Goal: Information Seeking & Learning: Check status

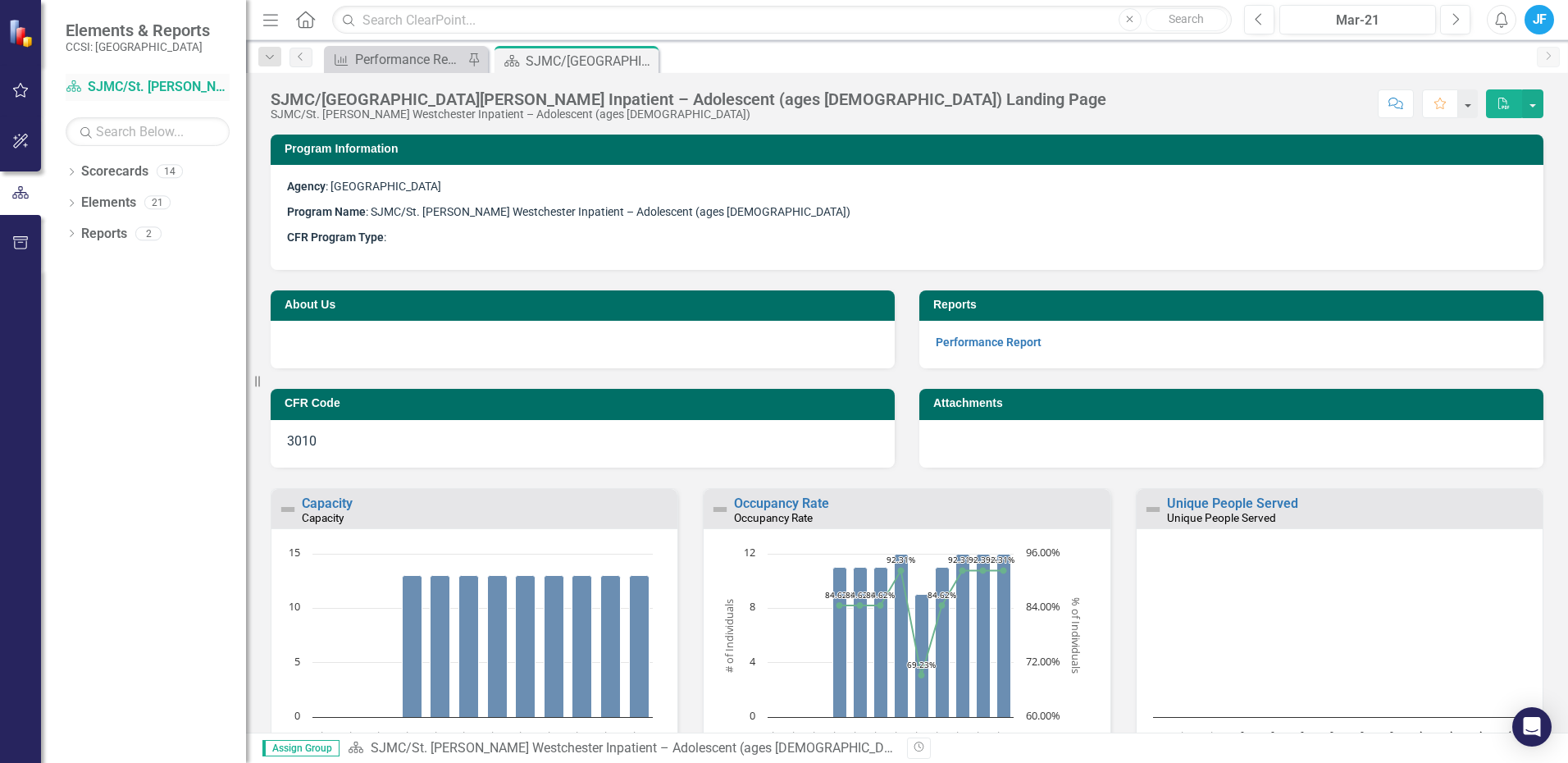
click at [126, 79] on link "Scorecard SJMC/St. [PERSON_NAME] Westchester Inpatient – Adolescent (ages [DEMO…" at bounding box center [148, 87] width 165 height 19
click at [571, 57] on div "SJMC/[GEOGRAPHIC_DATA][PERSON_NAME] Inpatient – Adolescent (ages [DEMOGRAPHIC_D…" at bounding box center [569, 60] width 88 height 21
click at [421, 57] on div "Performance Report" at bounding box center [408, 59] width 108 height 21
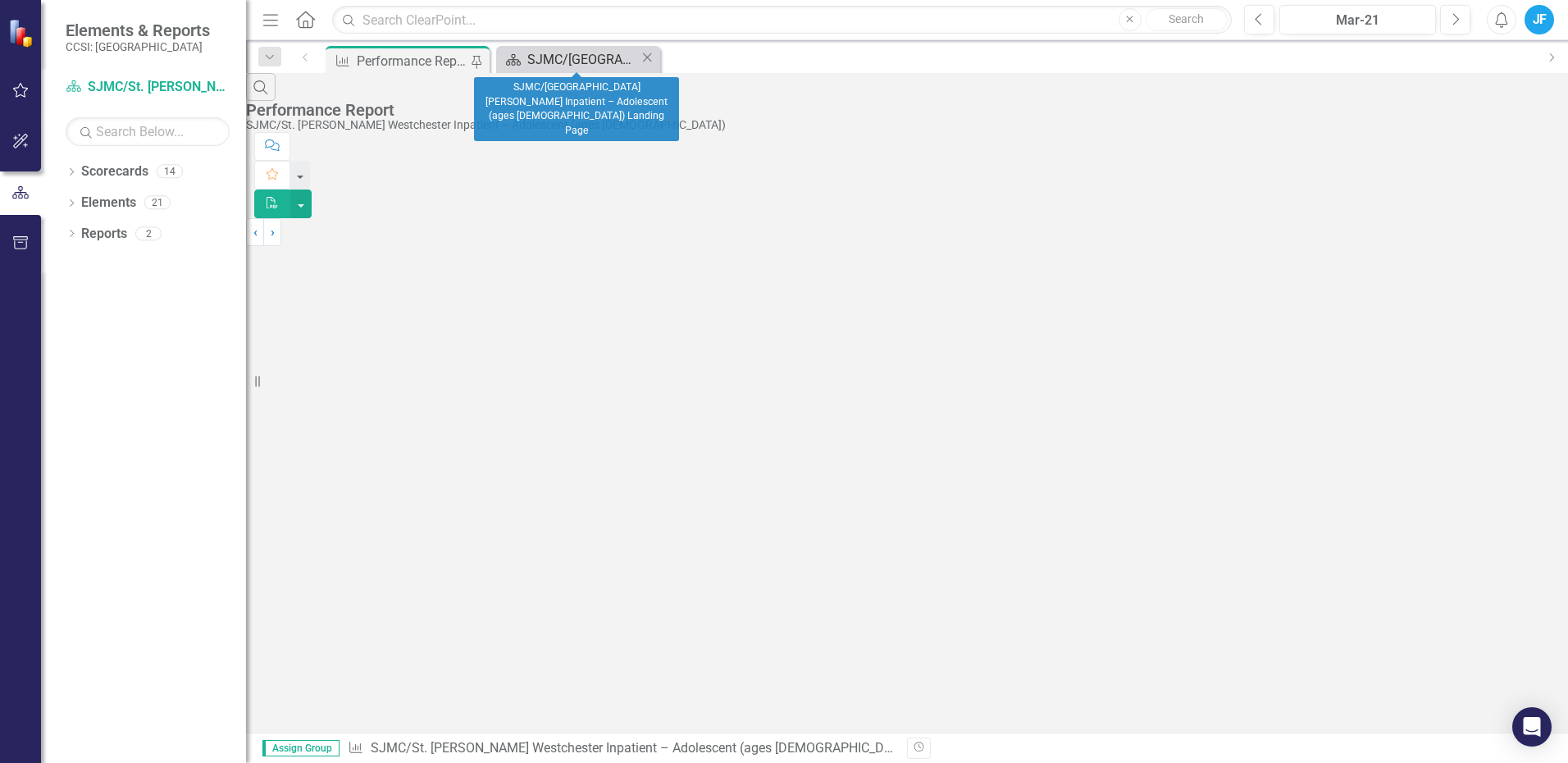
click at [597, 53] on div "SJMC/[GEOGRAPHIC_DATA][PERSON_NAME] Inpatient – Adolescent (ages [DEMOGRAPHIC_D…" at bounding box center [583, 59] width 112 height 21
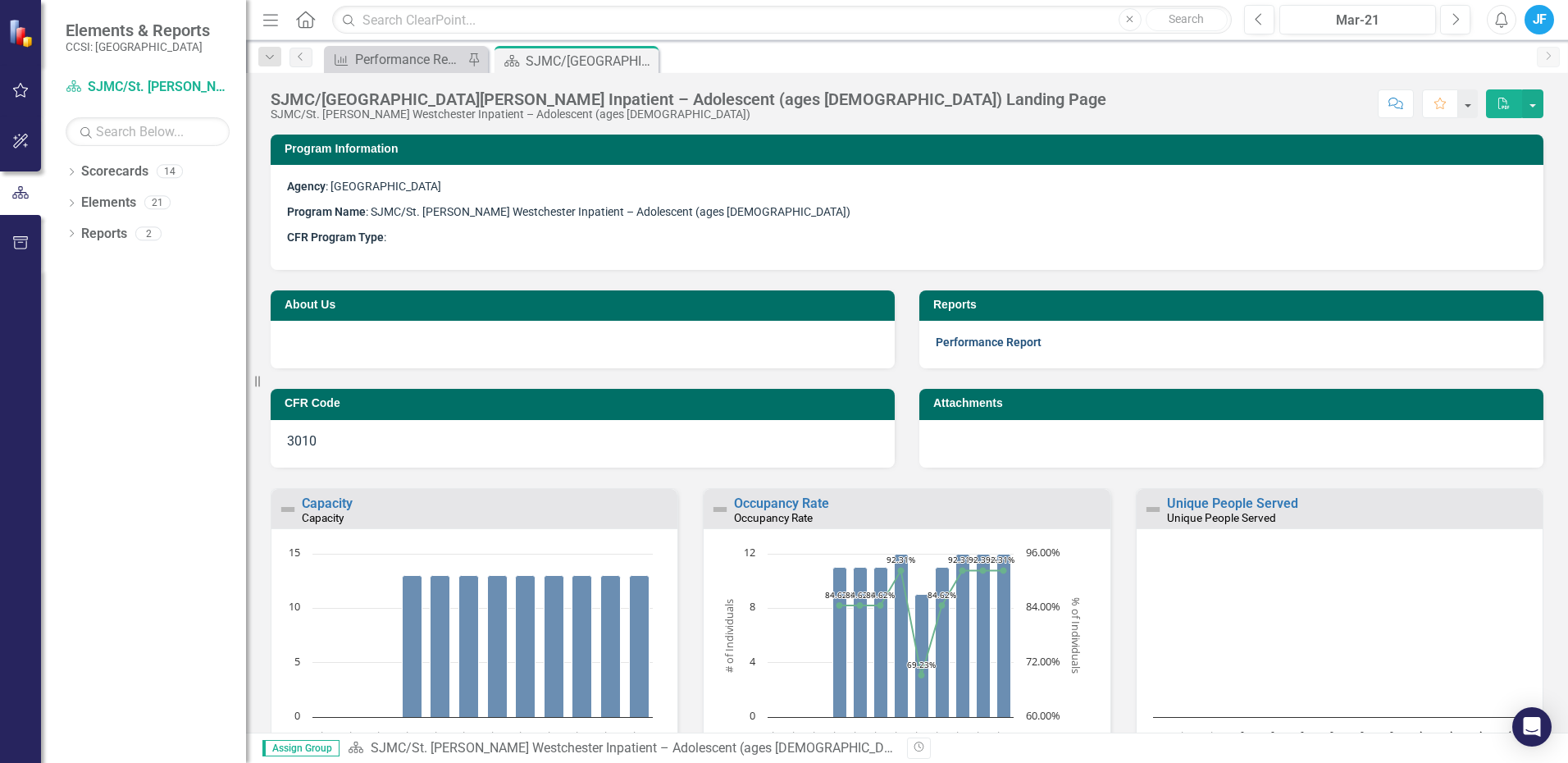
click at [963, 339] on link "Performance Report" at bounding box center [988, 341] width 106 height 13
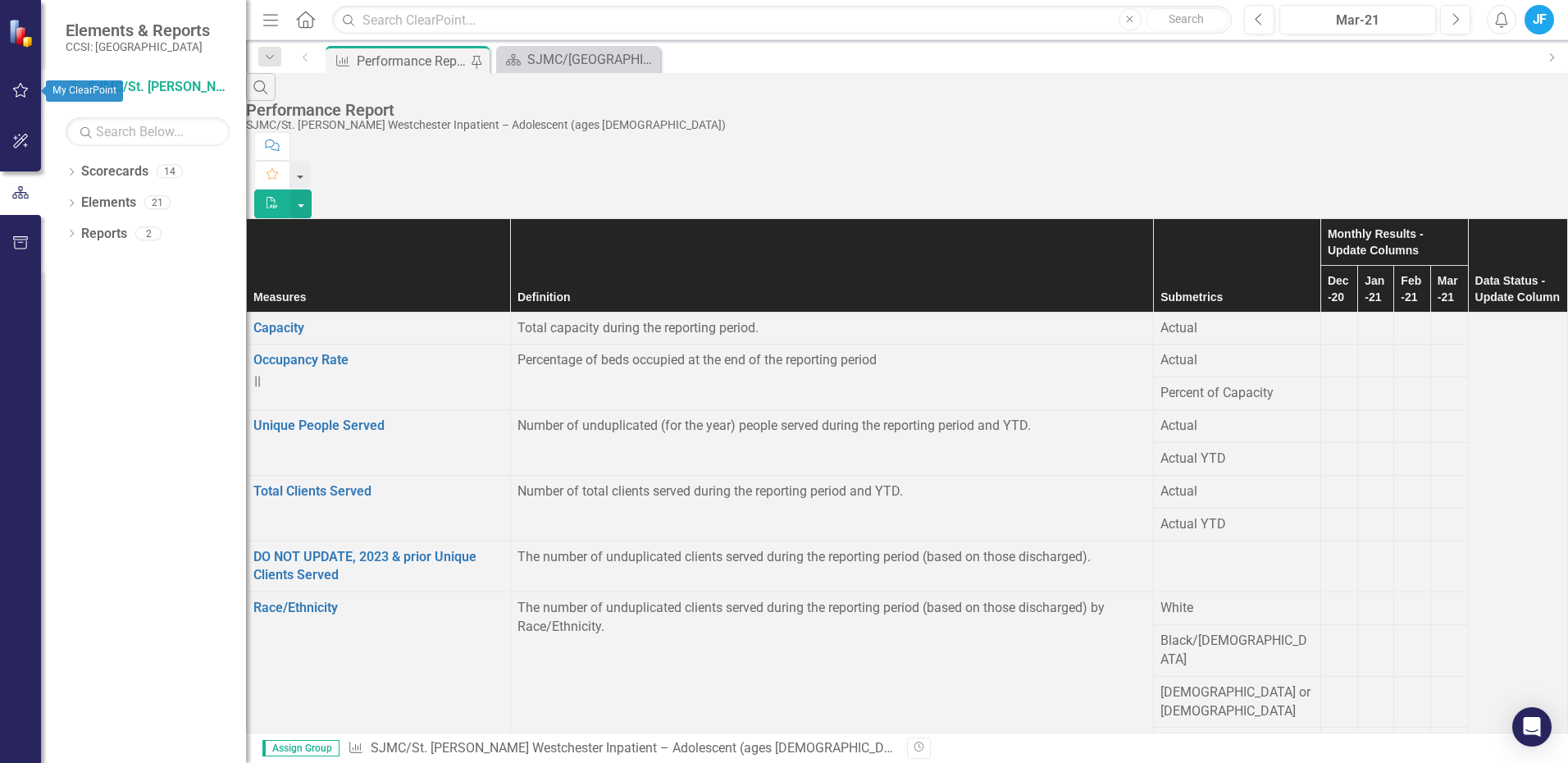
click at [16, 87] on icon "button" at bounding box center [20, 89] width 17 height 13
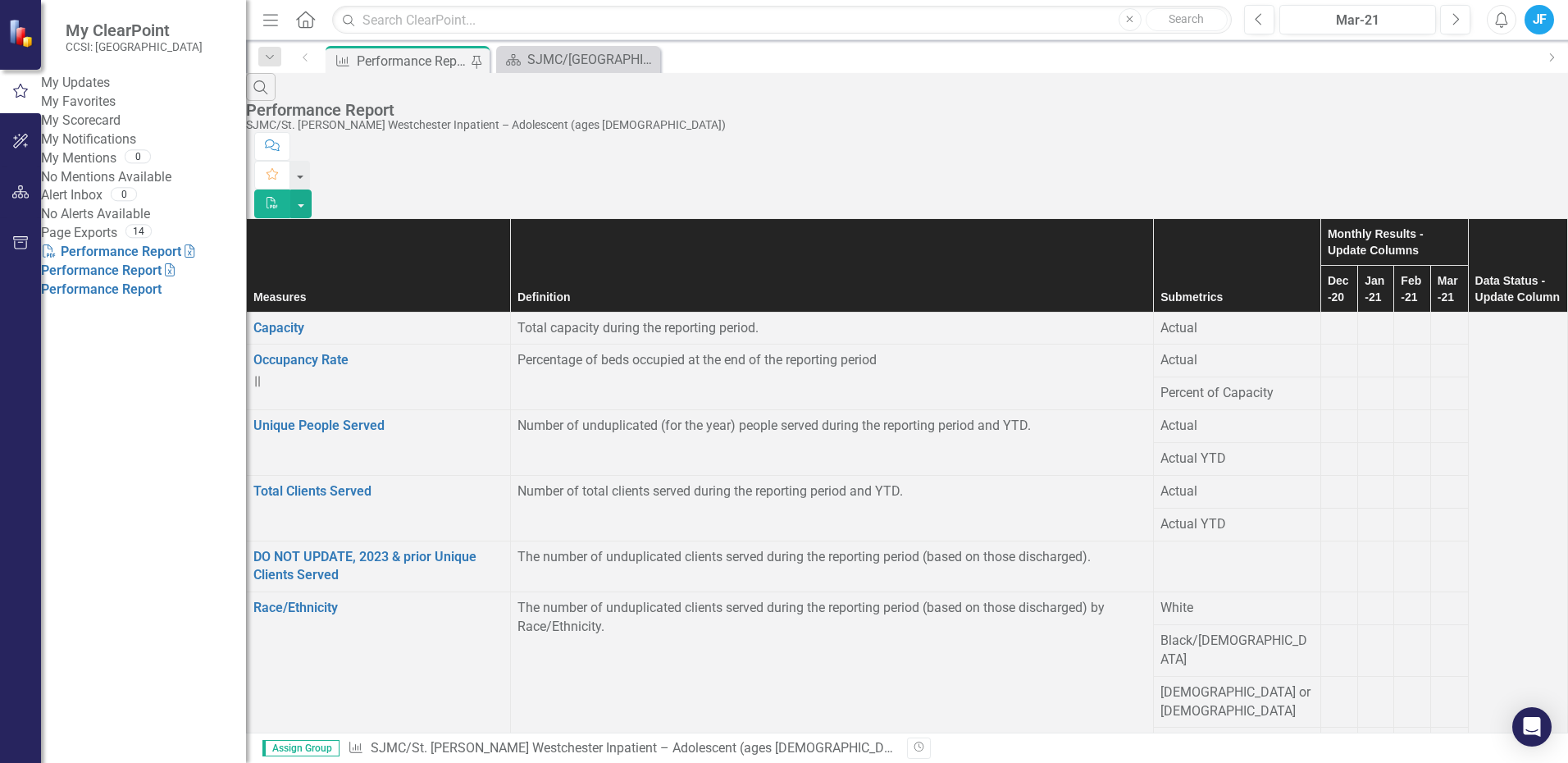
click at [100, 131] on link "My Scorecard" at bounding box center [143, 121] width 205 height 19
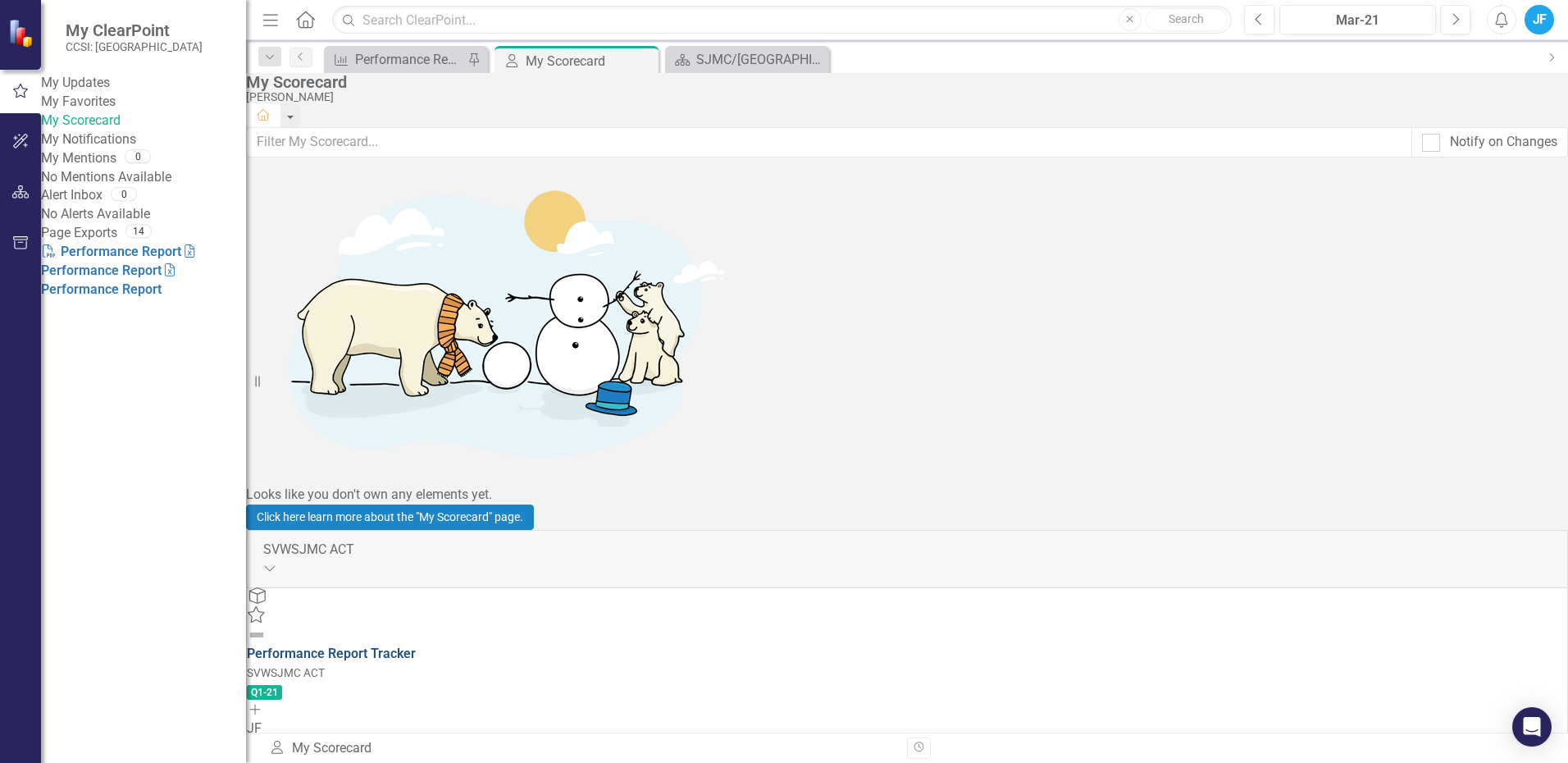
click at [416, 645] on link "Performance Report Tracker" at bounding box center [331, 653] width 168 height 16
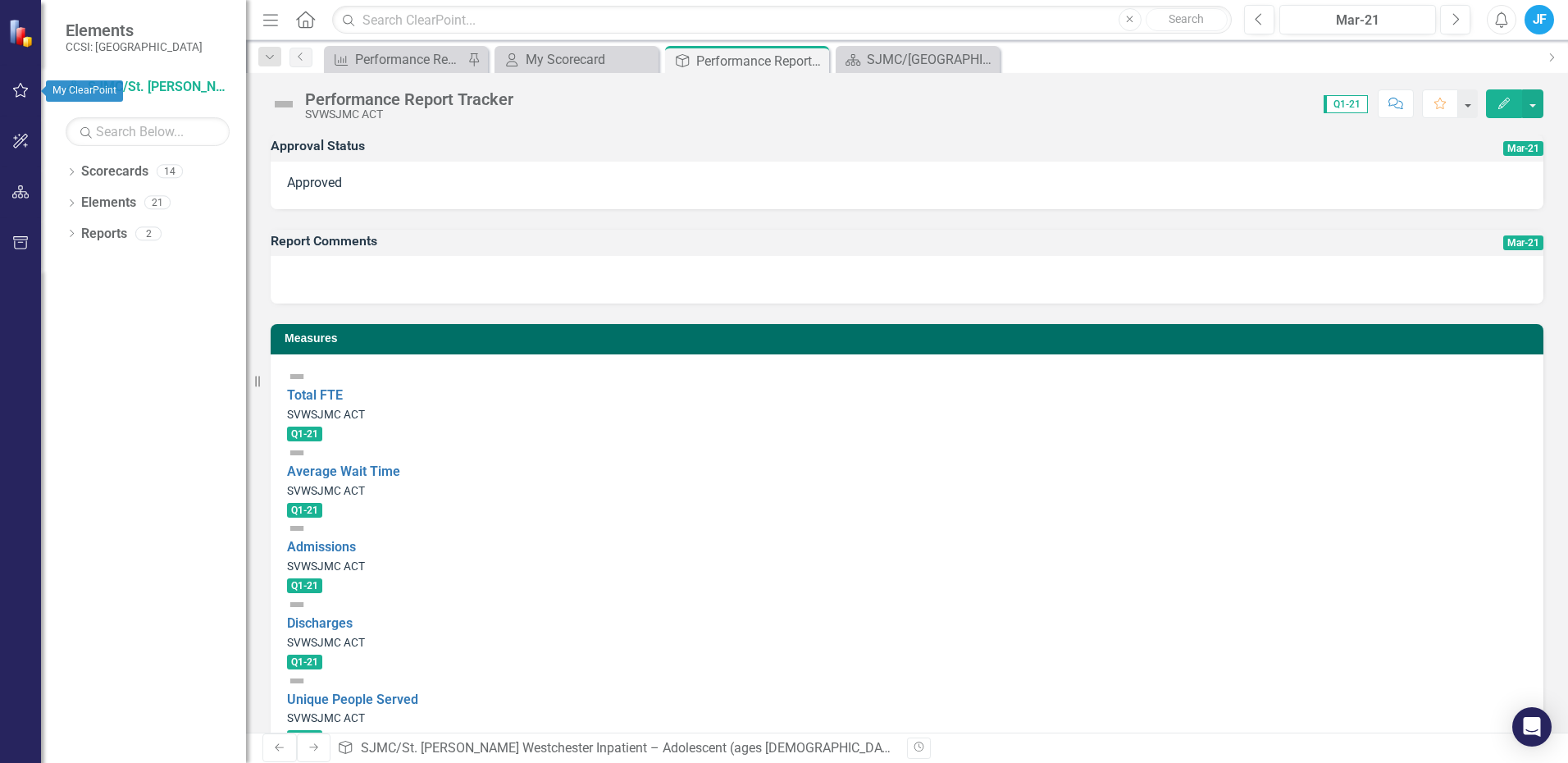
click at [21, 84] on icon "button" at bounding box center [20, 89] width 17 height 13
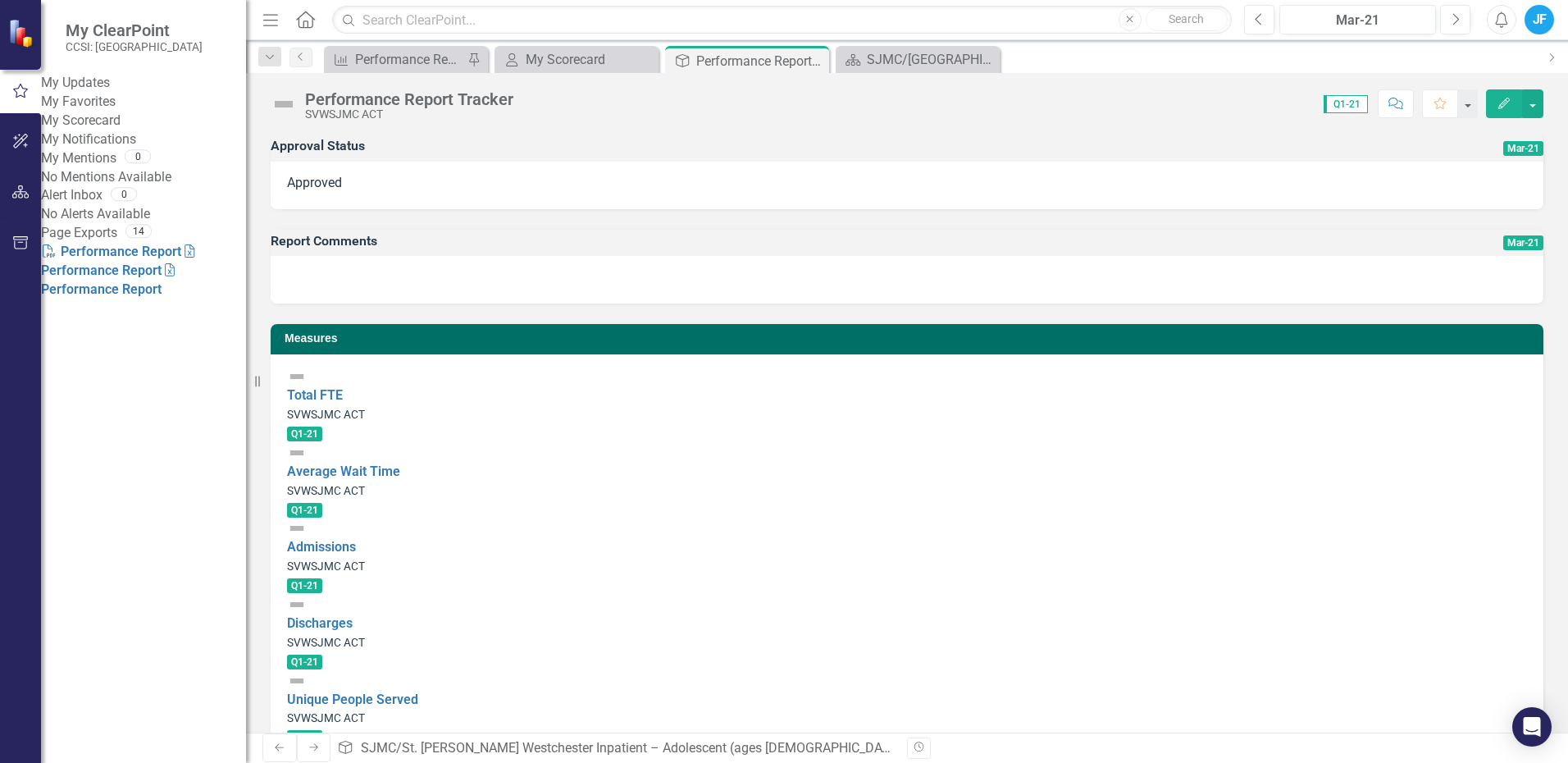
click at [91, 112] on link "My Favorites" at bounding box center [143, 102] width 205 height 19
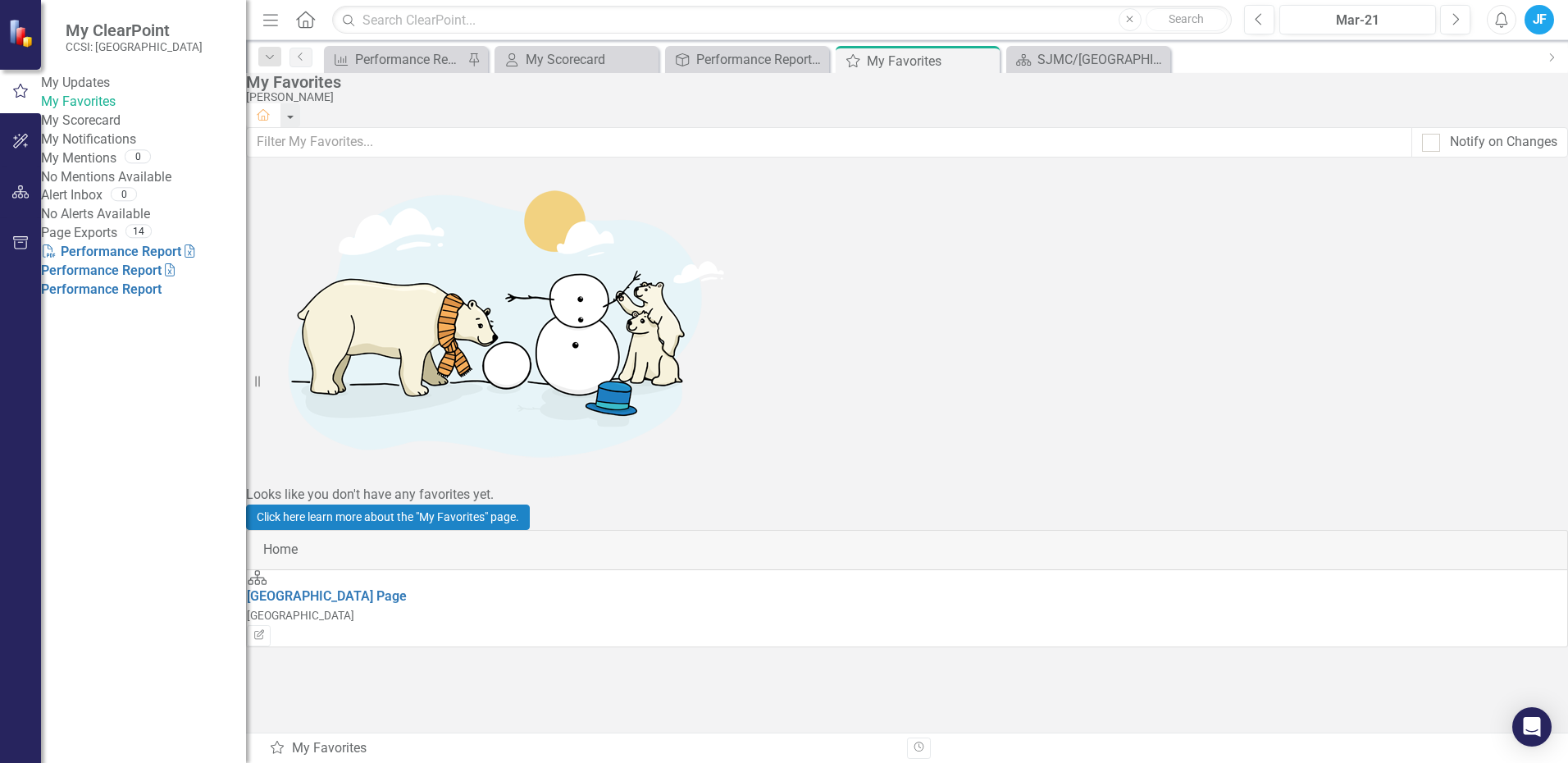
click at [106, 87] on link "My Updates" at bounding box center [143, 82] width 205 height 19
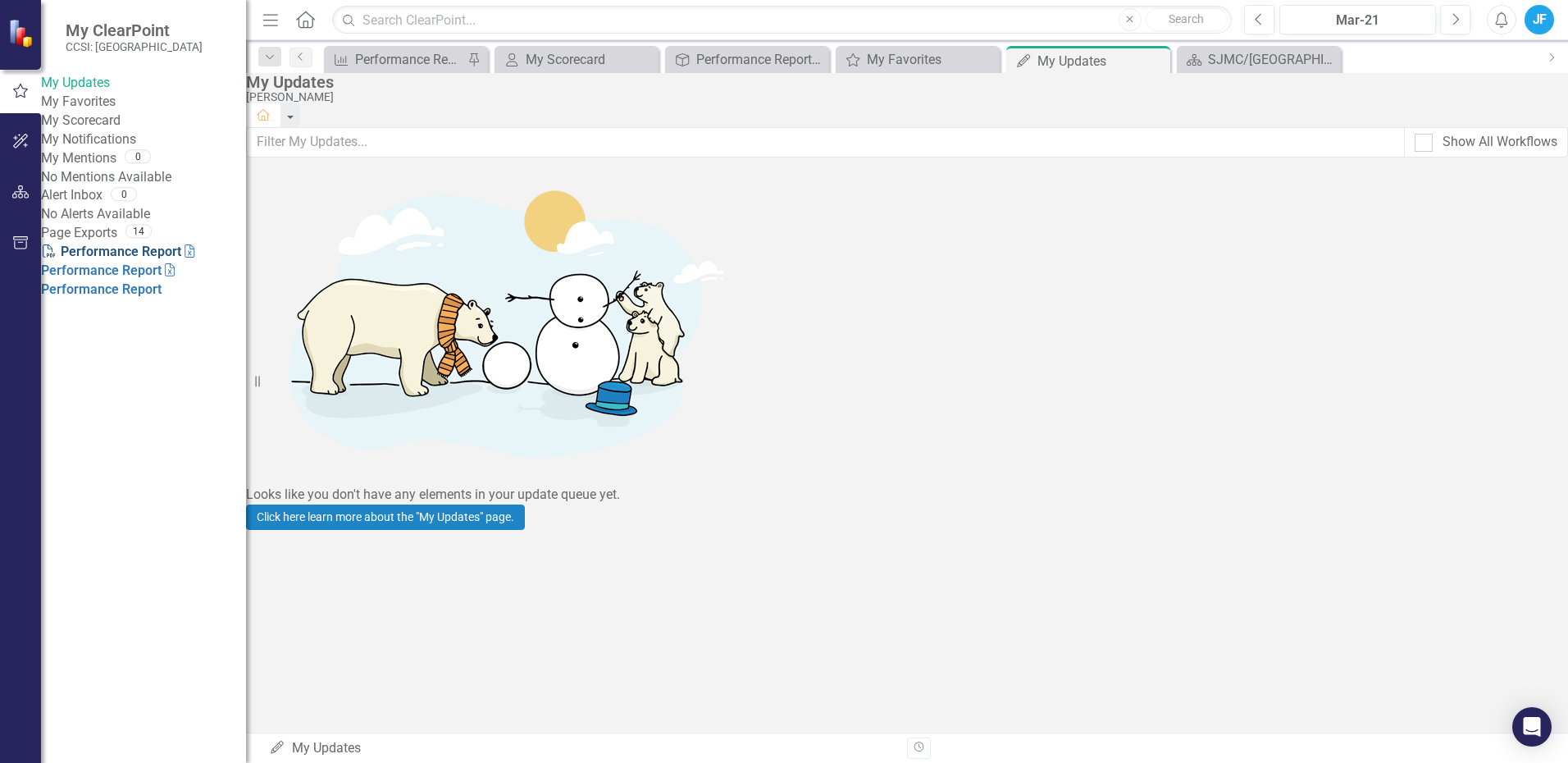
click at [138, 259] on link "PDF Performance Report" at bounding box center [111, 252] width 141 height 16
click at [129, 278] on link "Excel Performance Report" at bounding box center [119, 261] width 158 height 35
click at [106, 30] on span "My ClearPoint" at bounding box center [134, 31] width 137 height 20
click at [20, 33] on img at bounding box center [22, 32] width 29 height 29
click at [18, 188] on icon "button" at bounding box center [20, 191] width 17 height 13
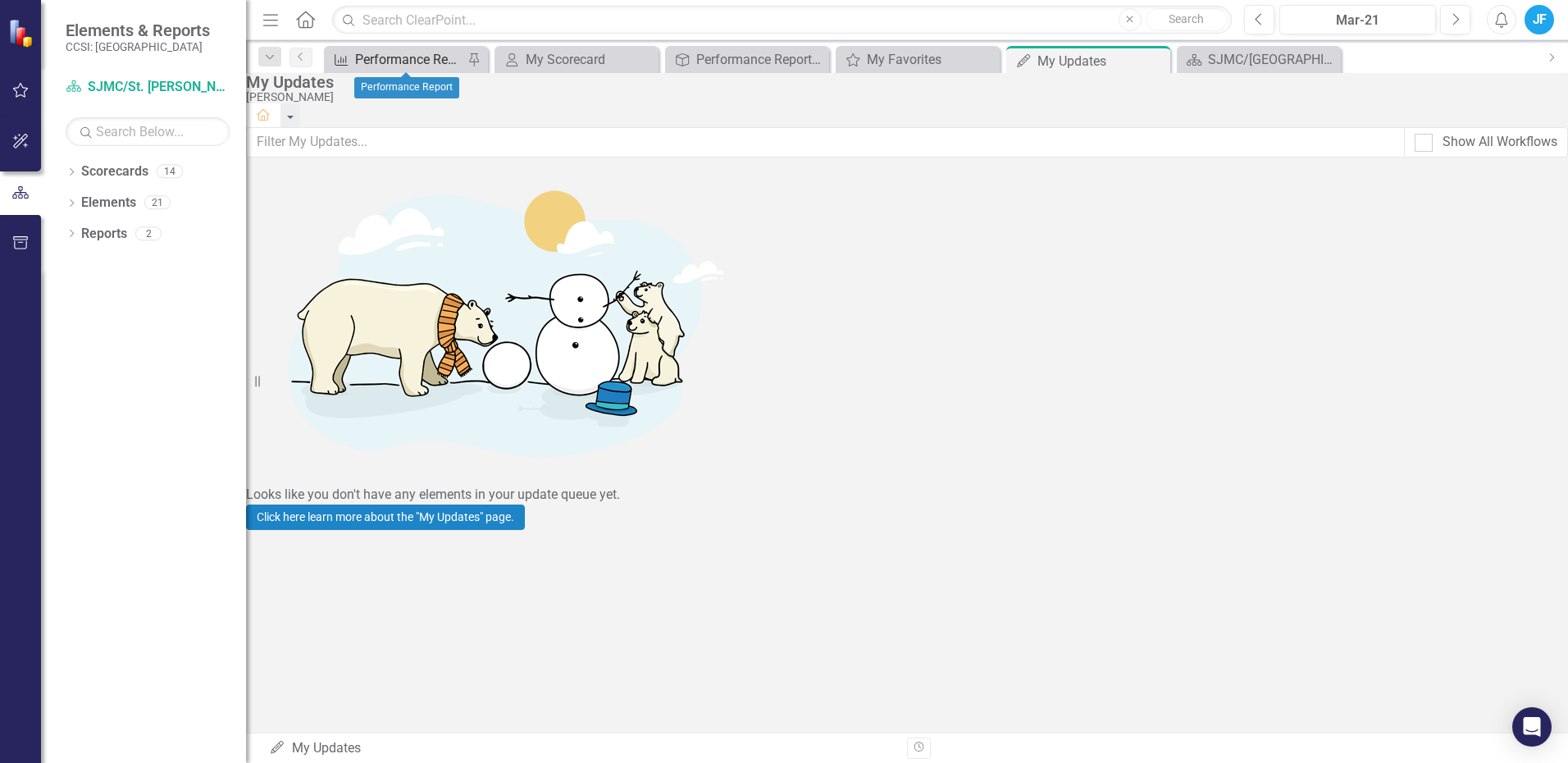
click at [390, 54] on div "Performance Report" at bounding box center [408, 59] width 108 height 21
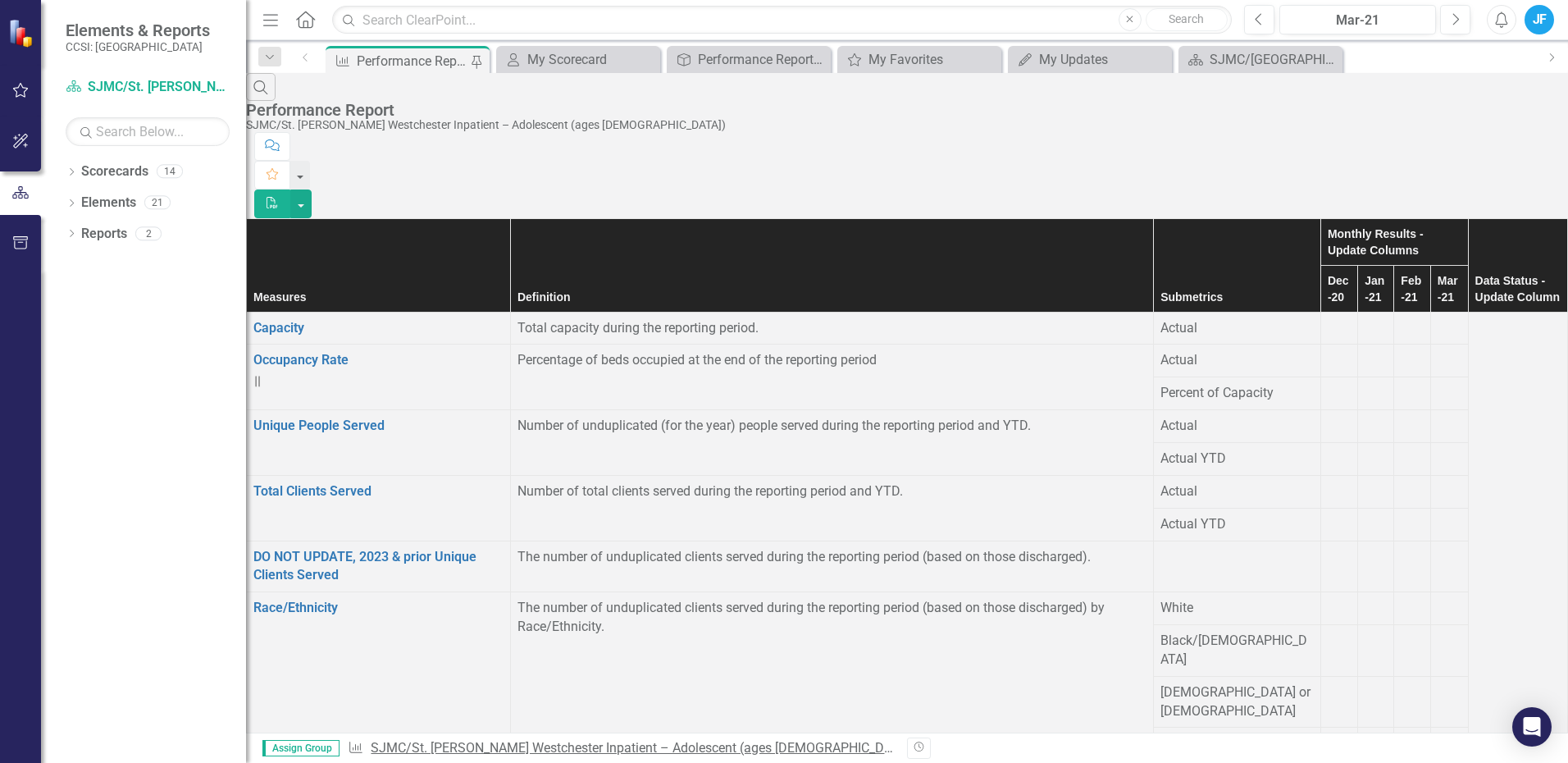
click at [448, 746] on link "SJMC/St. [PERSON_NAME] Westchester Inpatient – Adolescent (ages [DEMOGRAPHIC_DA…" at bounding box center [642, 747] width 544 height 16
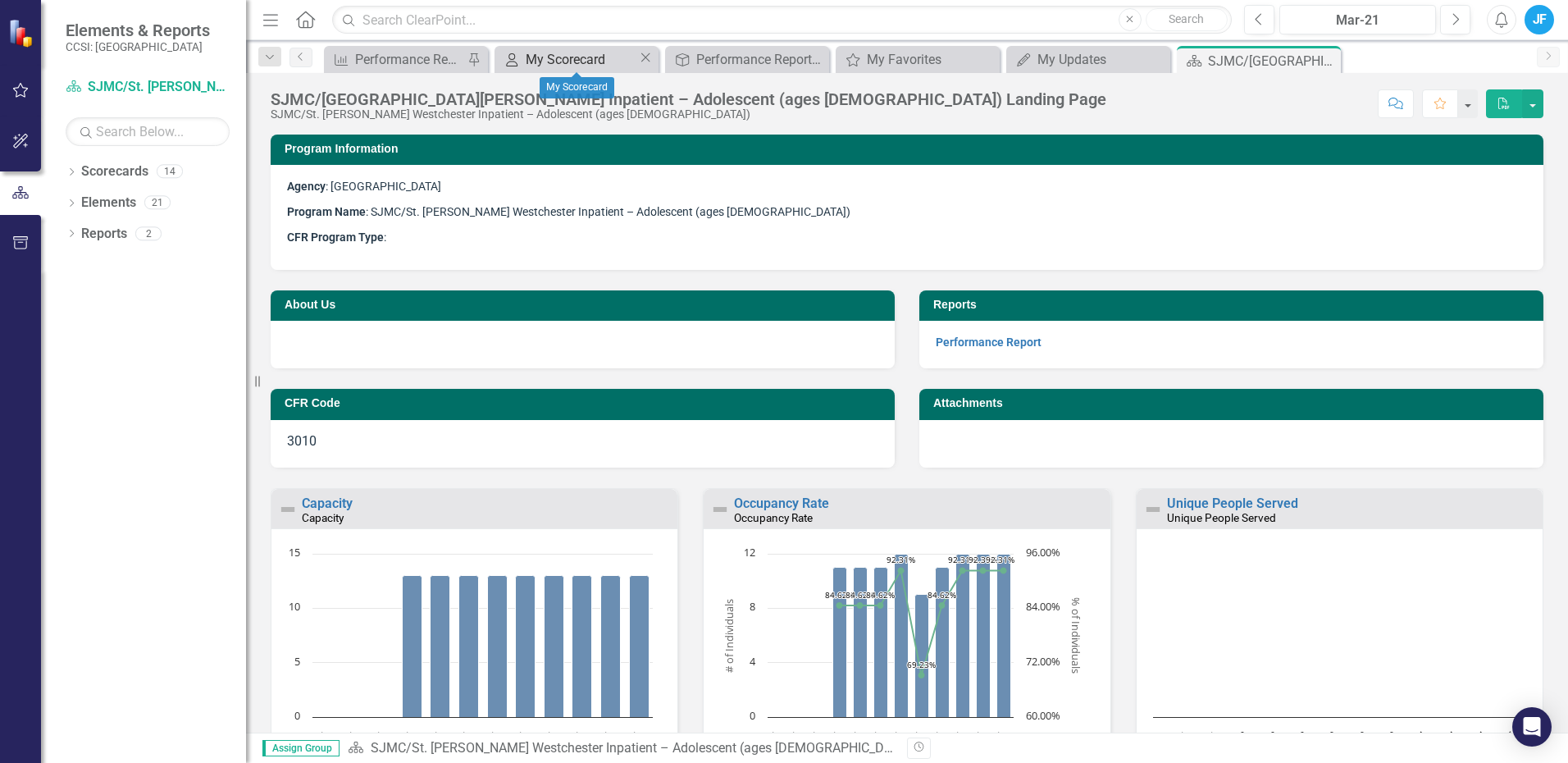
click at [580, 54] on div "My Scorecard" at bounding box center [581, 59] width 112 height 21
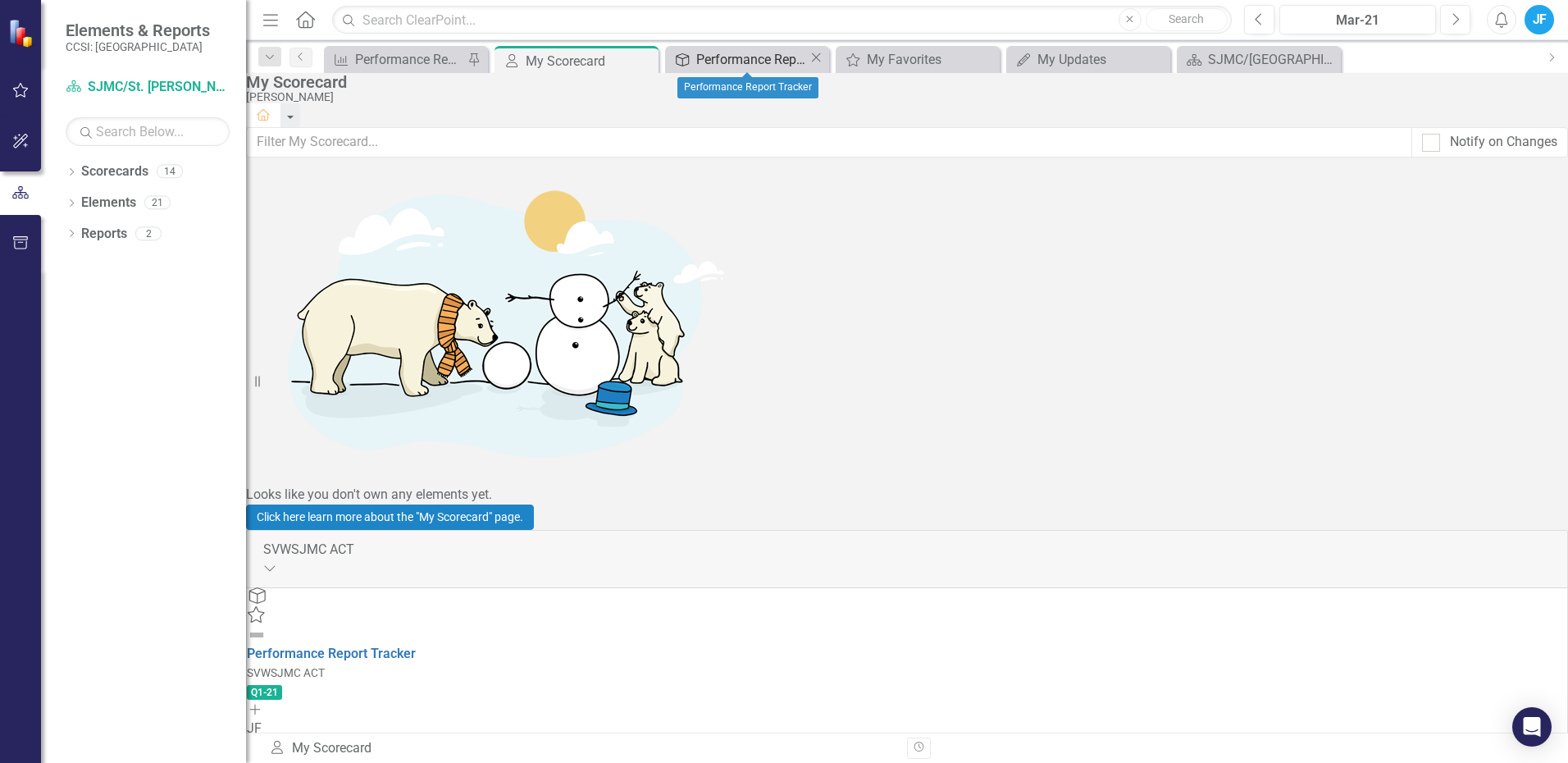
click at [752, 56] on div "Performance Report Tracker" at bounding box center [752, 59] width 112 height 21
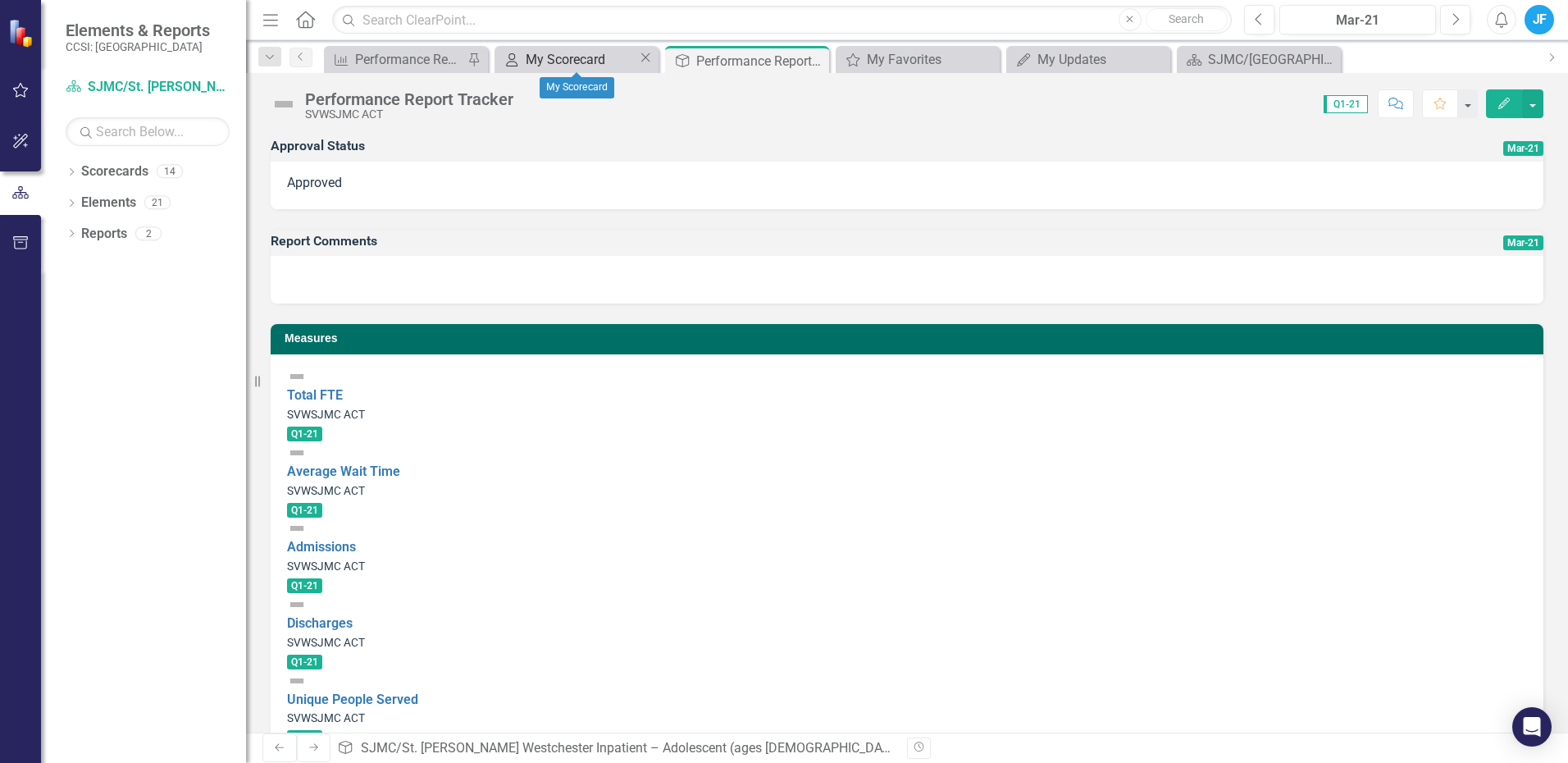
click at [565, 54] on div "My Scorecard" at bounding box center [581, 59] width 112 height 21
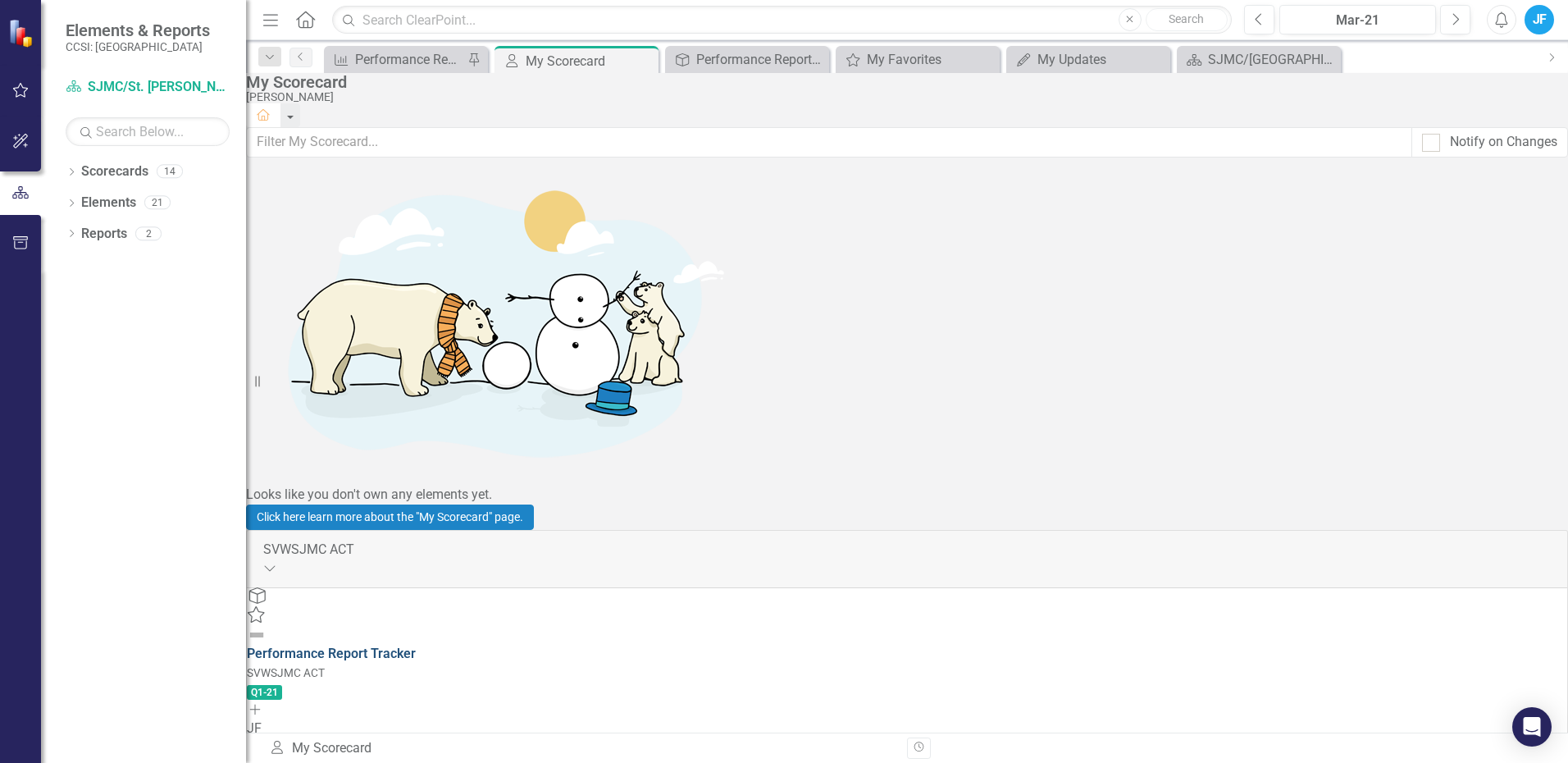
click at [416, 645] on link "Performance Report Tracker" at bounding box center [331, 653] width 168 height 16
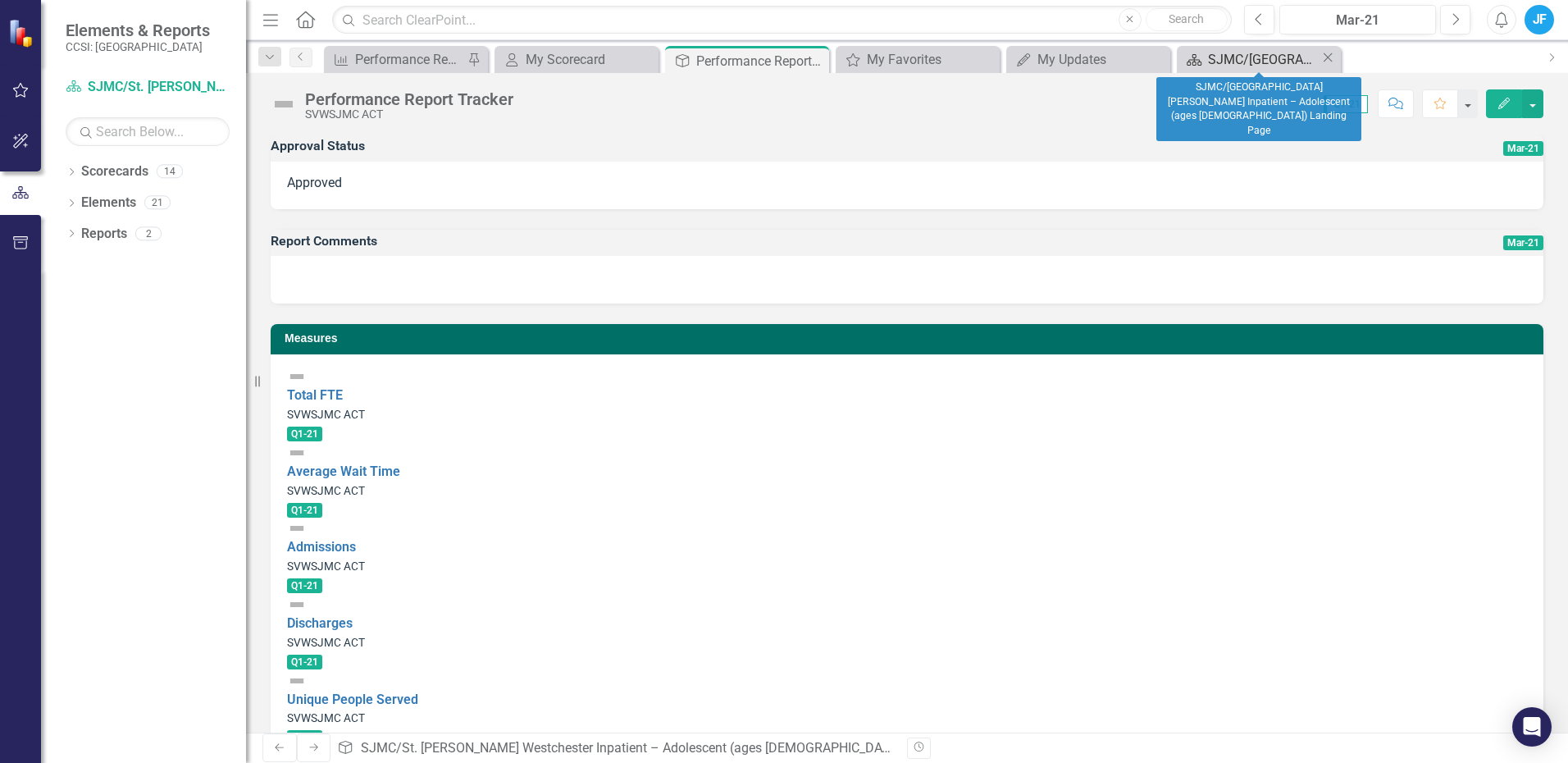
click at [1258, 54] on div "SJMC/[GEOGRAPHIC_DATA][PERSON_NAME] Inpatient – Adolescent (ages [DEMOGRAPHIC_D…" at bounding box center [1264, 59] width 112 height 21
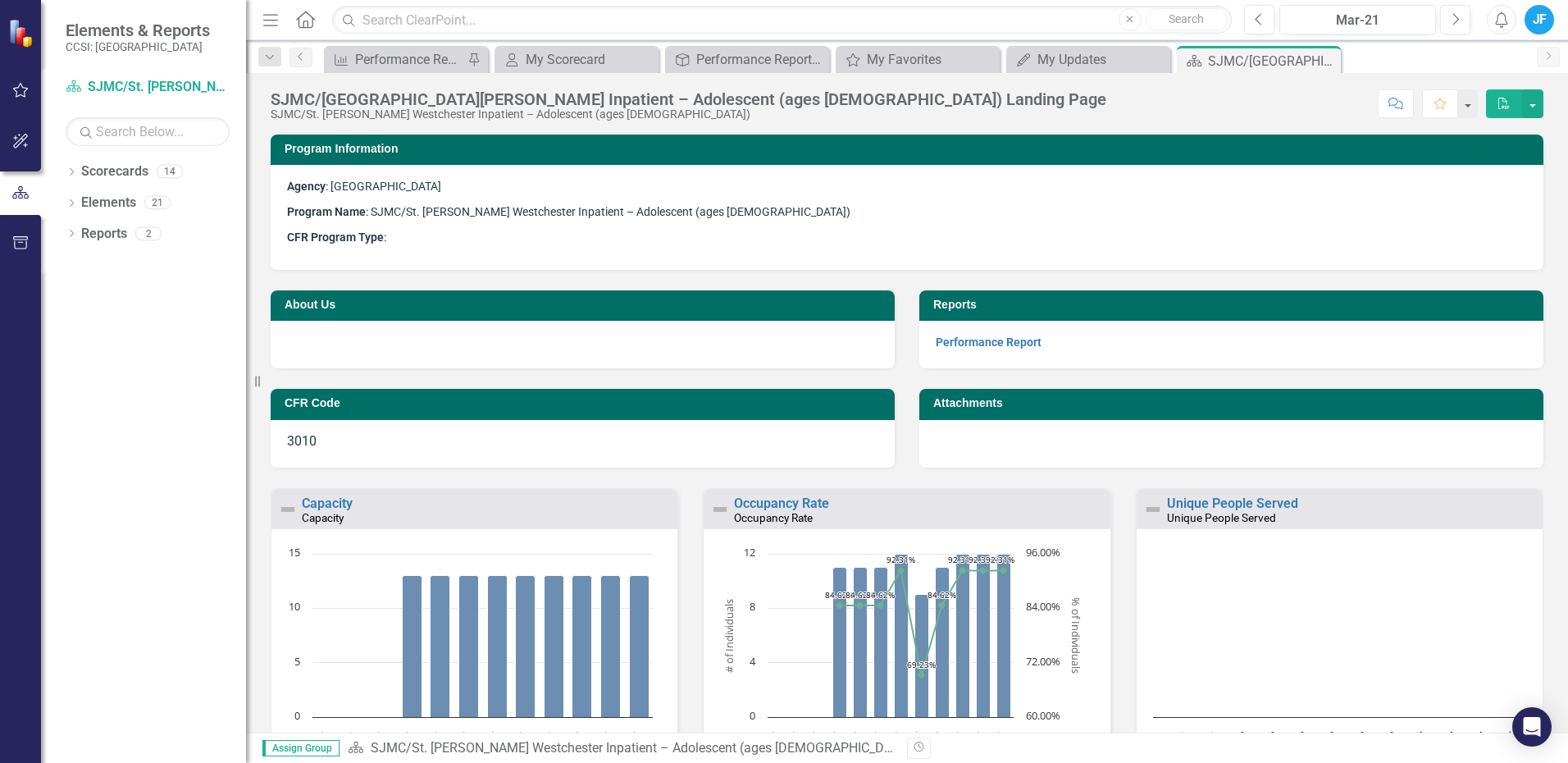
click at [15, 26] on img at bounding box center [22, 32] width 31 height 31
click at [113, 170] on link "Scorecards" at bounding box center [115, 171] width 67 height 19
click at [69, 169] on icon "Dropdown" at bounding box center [71, 172] width 12 height 9
click at [105, 201] on link "[GEOGRAPHIC_DATA]" at bounding box center [156, 202] width 180 height 19
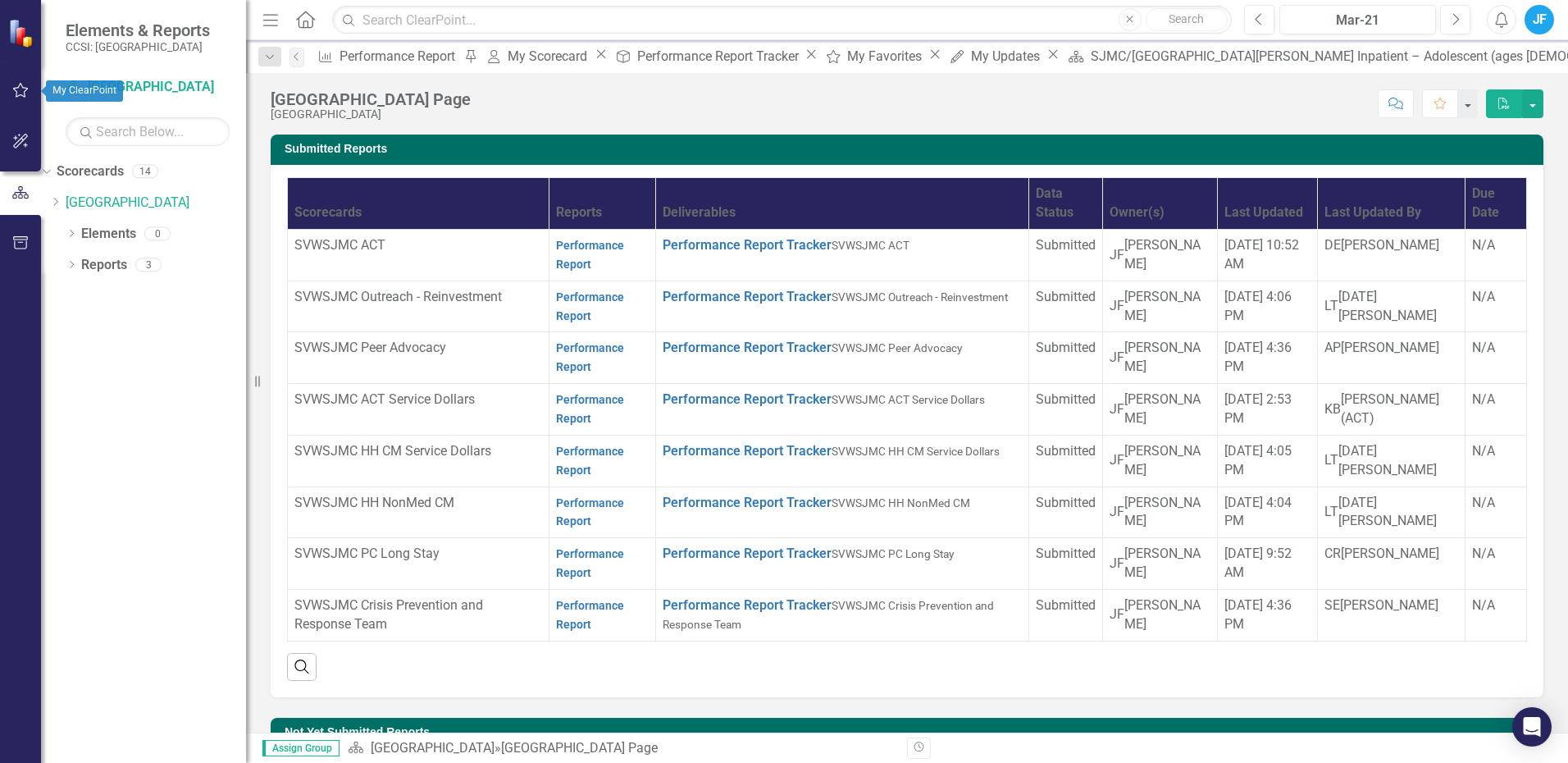
click at [21, 83] on icon "button" at bounding box center [21, 90] width 16 height 15
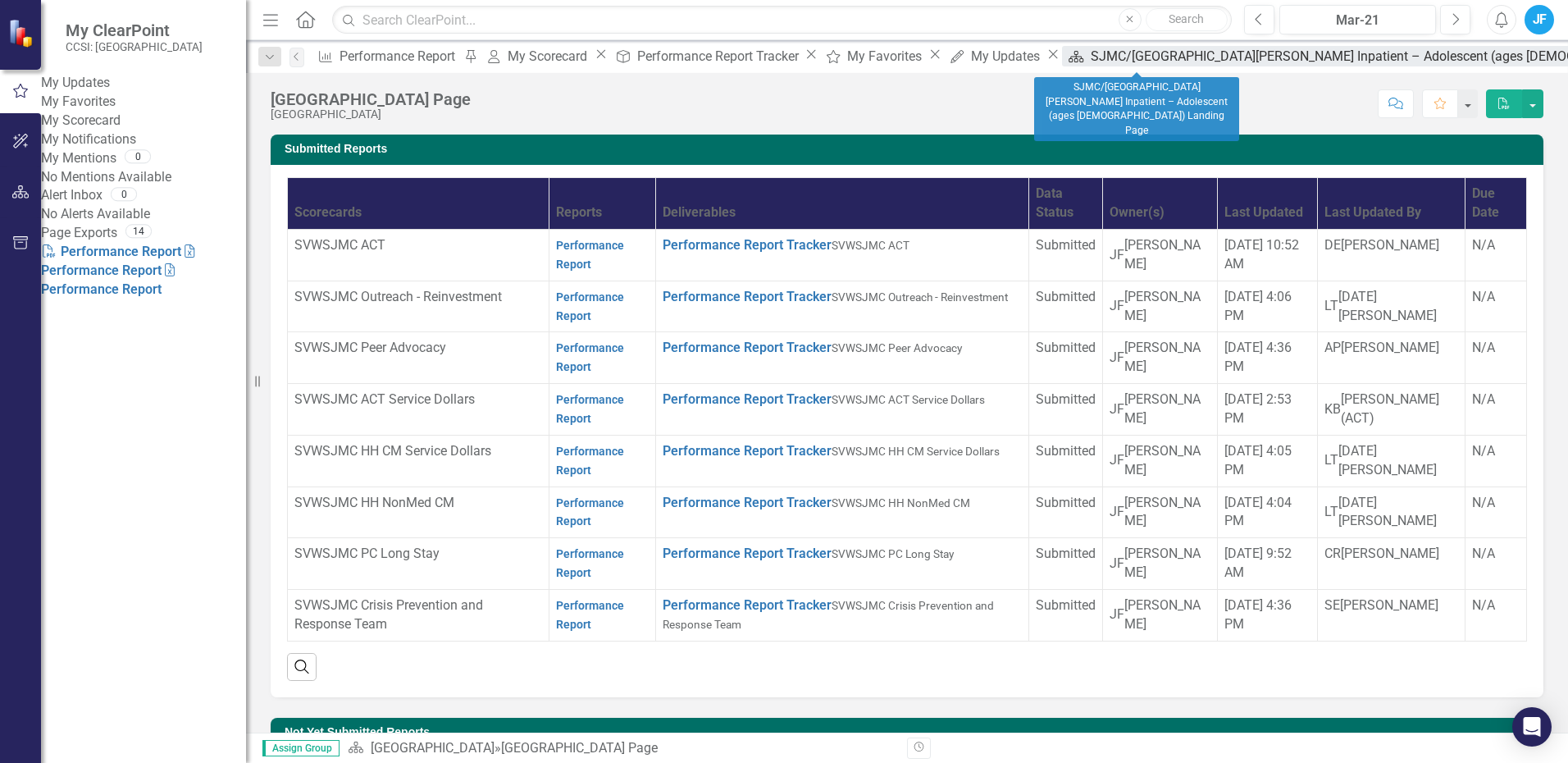
click at [1144, 55] on div "SJMC/[GEOGRAPHIC_DATA][PERSON_NAME] Inpatient – Adolescent (ages [DEMOGRAPHIC_D…" at bounding box center [1422, 55] width 663 height 21
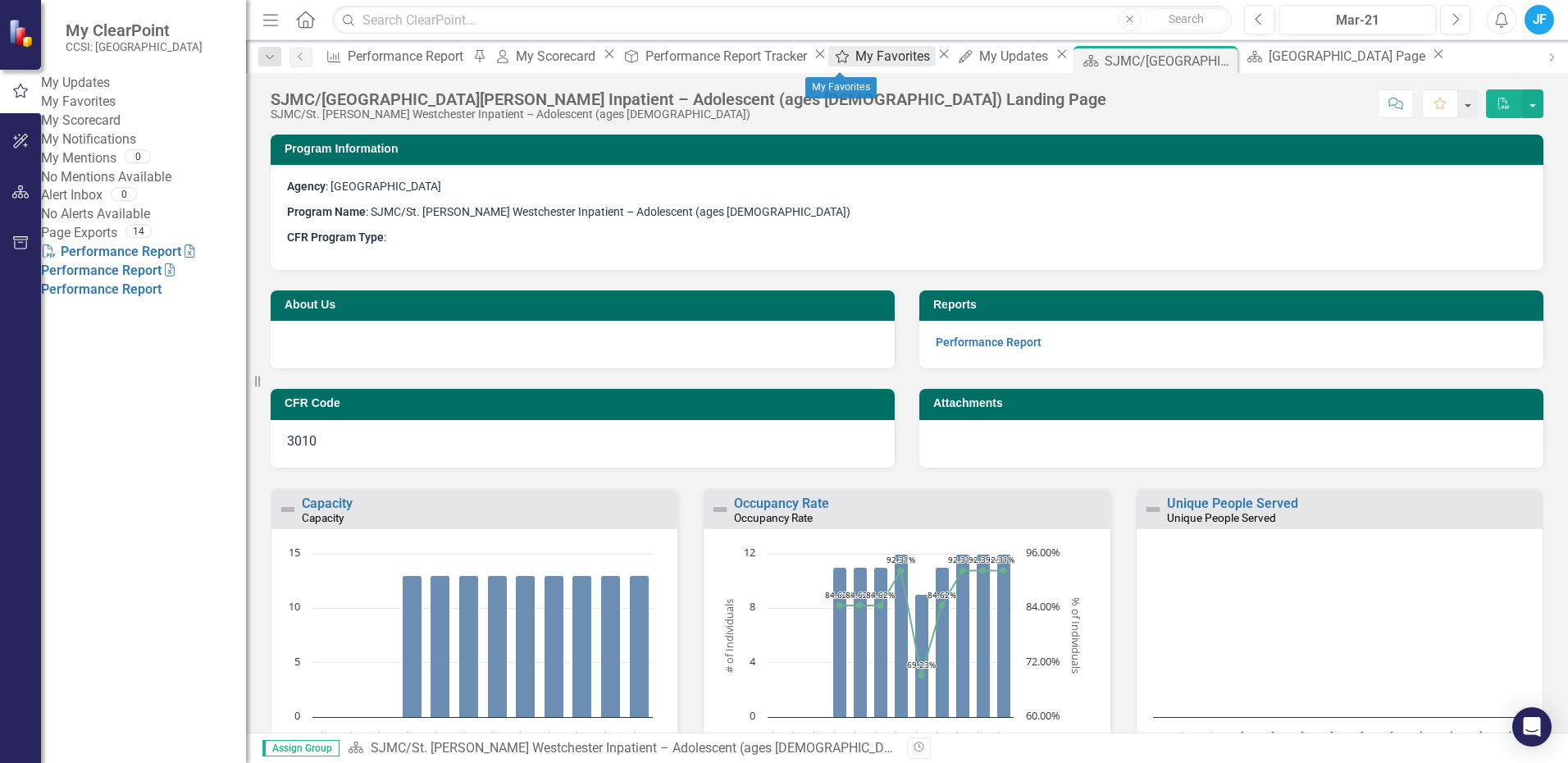
click at [858, 57] on div "My Favorites" at bounding box center [895, 55] width 79 height 21
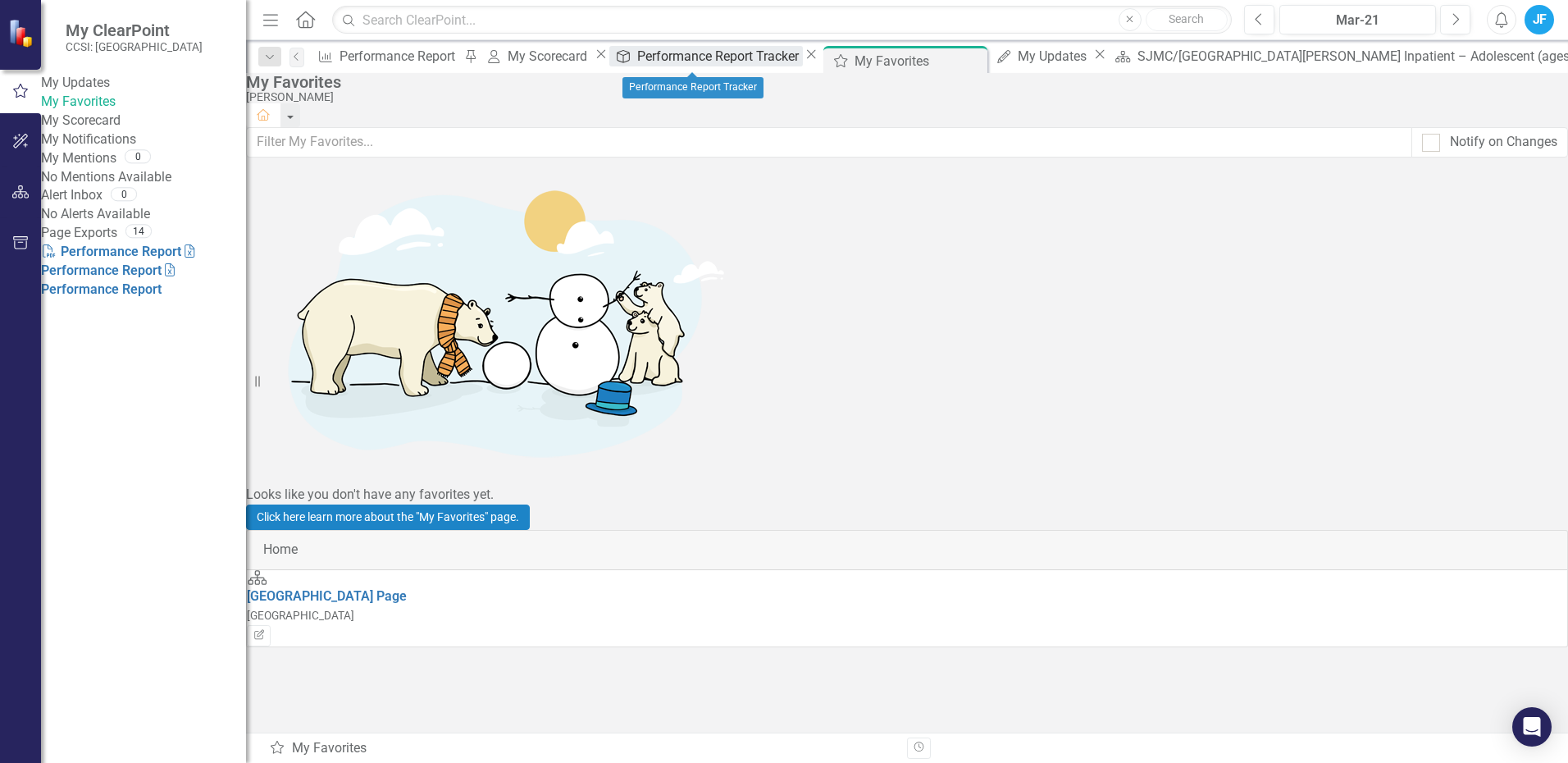
click at [710, 54] on div "Performance Report Tracker" at bounding box center [721, 55] width 167 height 21
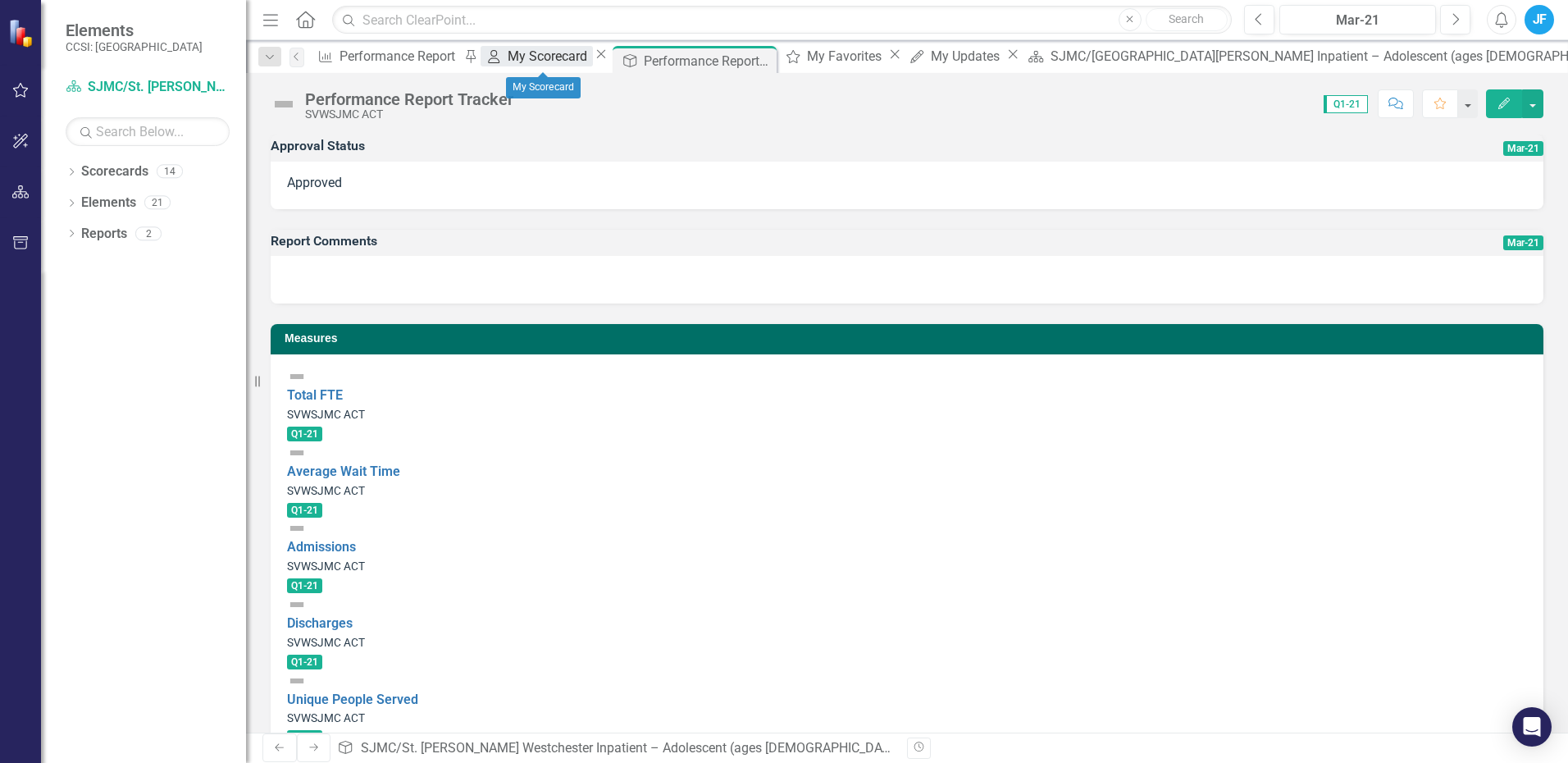
click at [557, 54] on div "My Scorecard" at bounding box center [549, 55] width 84 height 21
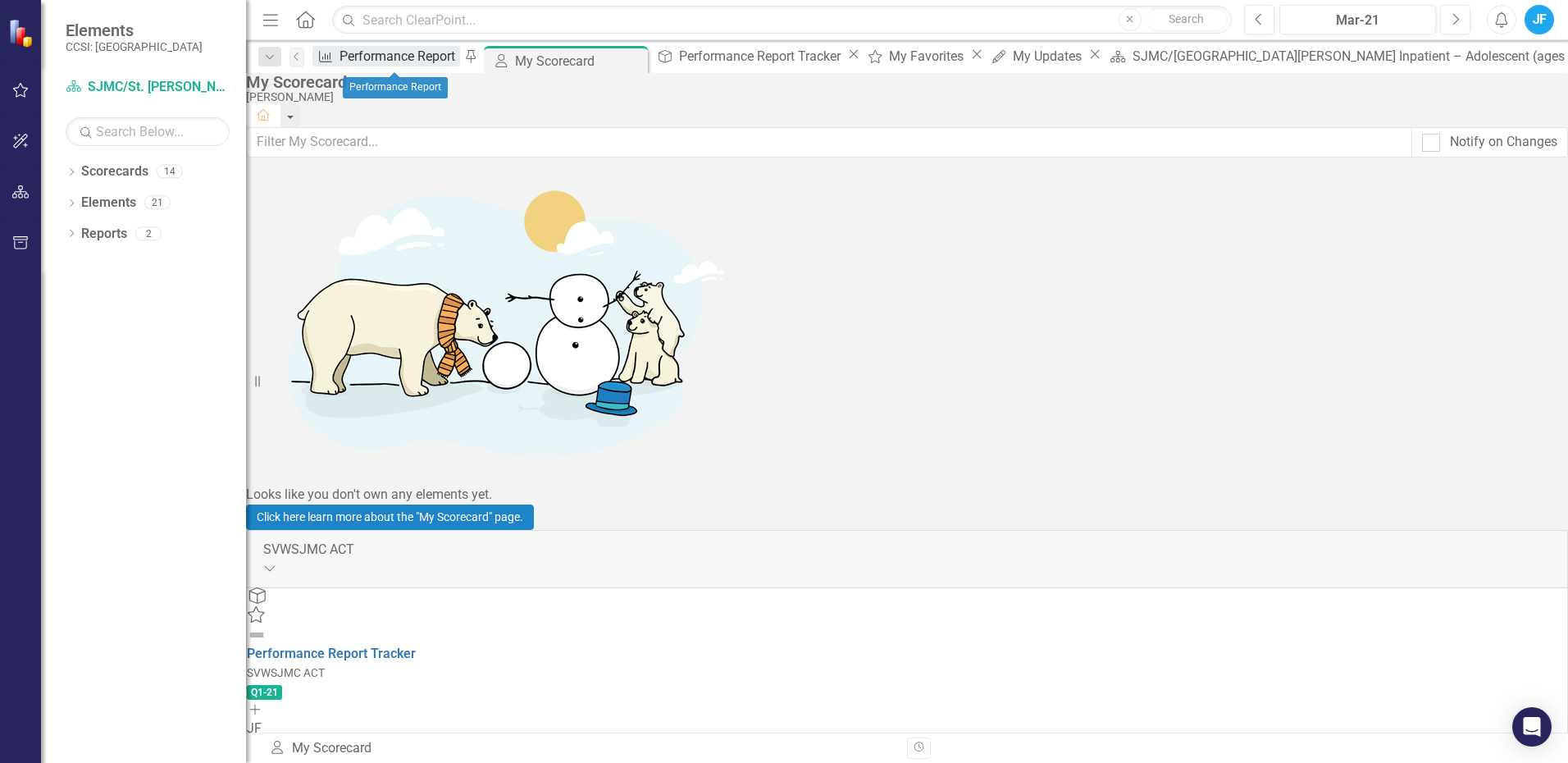
click at [388, 64] on div "Performance Report" at bounding box center [400, 55] width 121 height 21
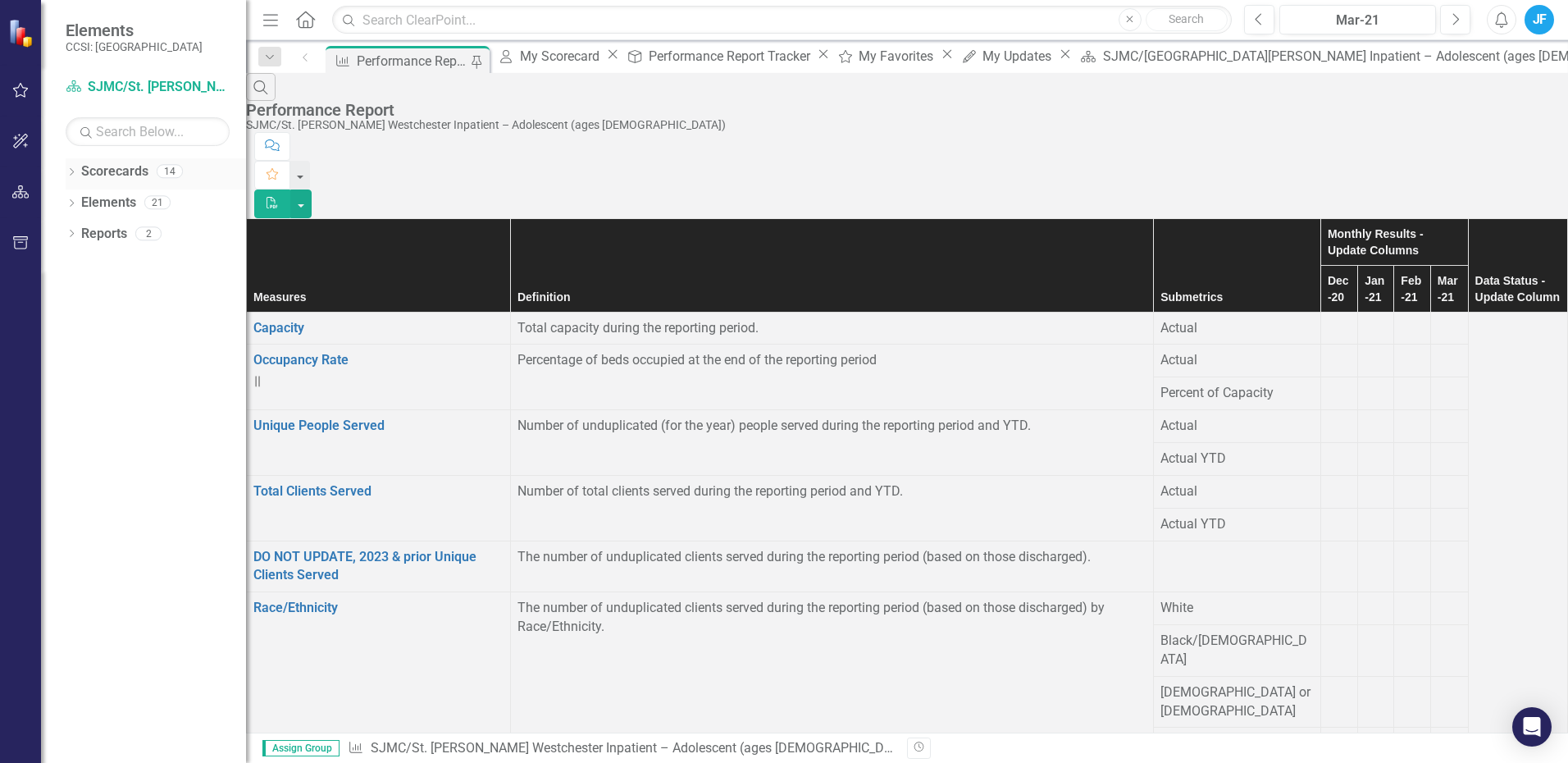
click at [122, 173] on link "Scorecards" at bounding box center [115, 171] width 67 height 19
click at [69, 171] on icon "Dropdown" at bounding box center [71, 172] width 12 height 9
click at [70, 234] on icon "Dropdown" at bounding box center [71, 235] width 12 height 9
click at [61, 198] on icon "Dropdown" at bounding box center [56, 202] width 12 height 10
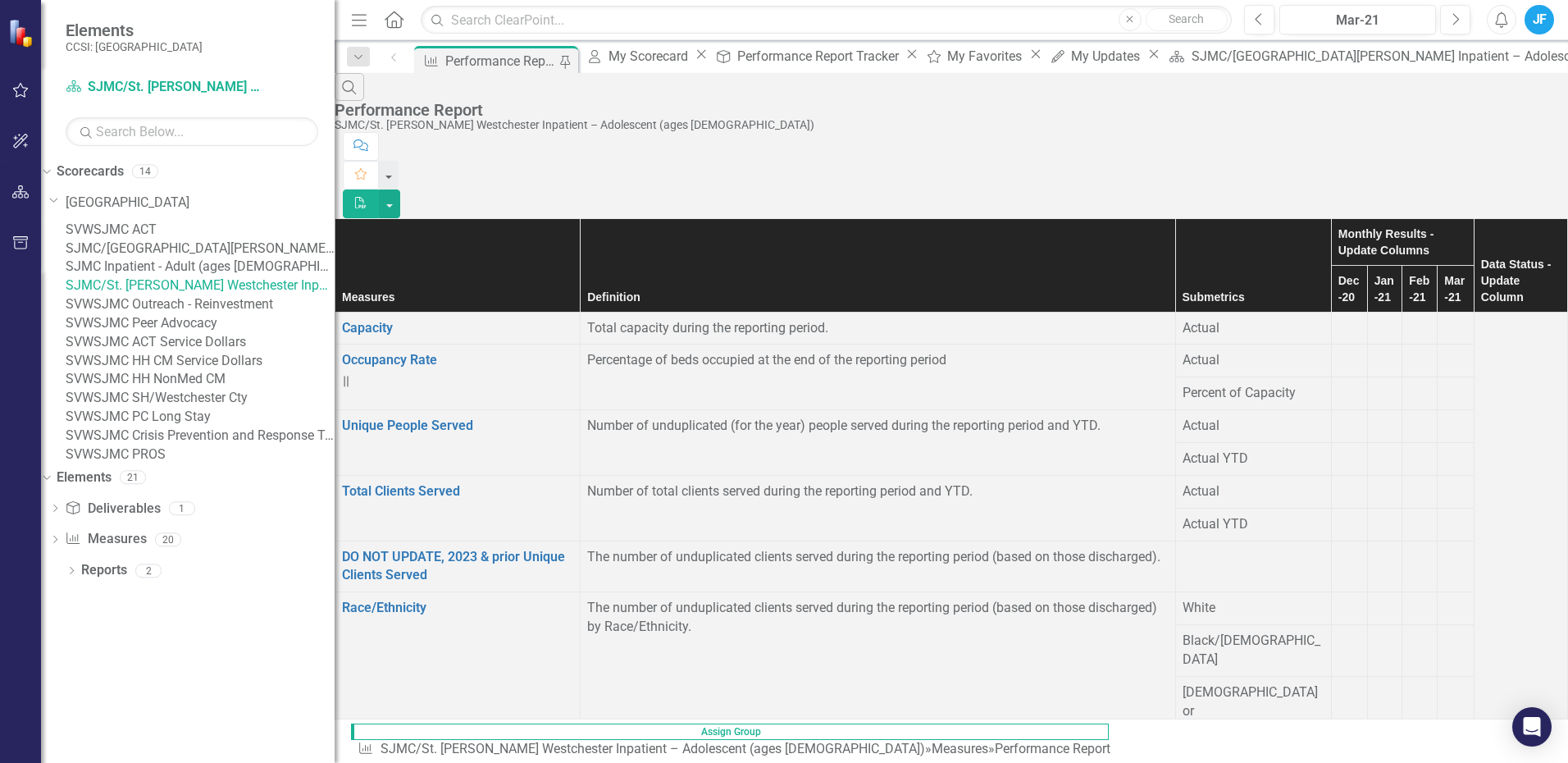
drag, startPoint x: 247, startPoint y: 46, endPoint x: 335, endPoint y: 39, distance: 88.3
click at [335, 39] on div "Resize" at bounding box center [341, 382] width 13 height 763
click at [157, 234] on link "SVWSJMC ACT" at bounding box center [199, 230] width 269 height 19
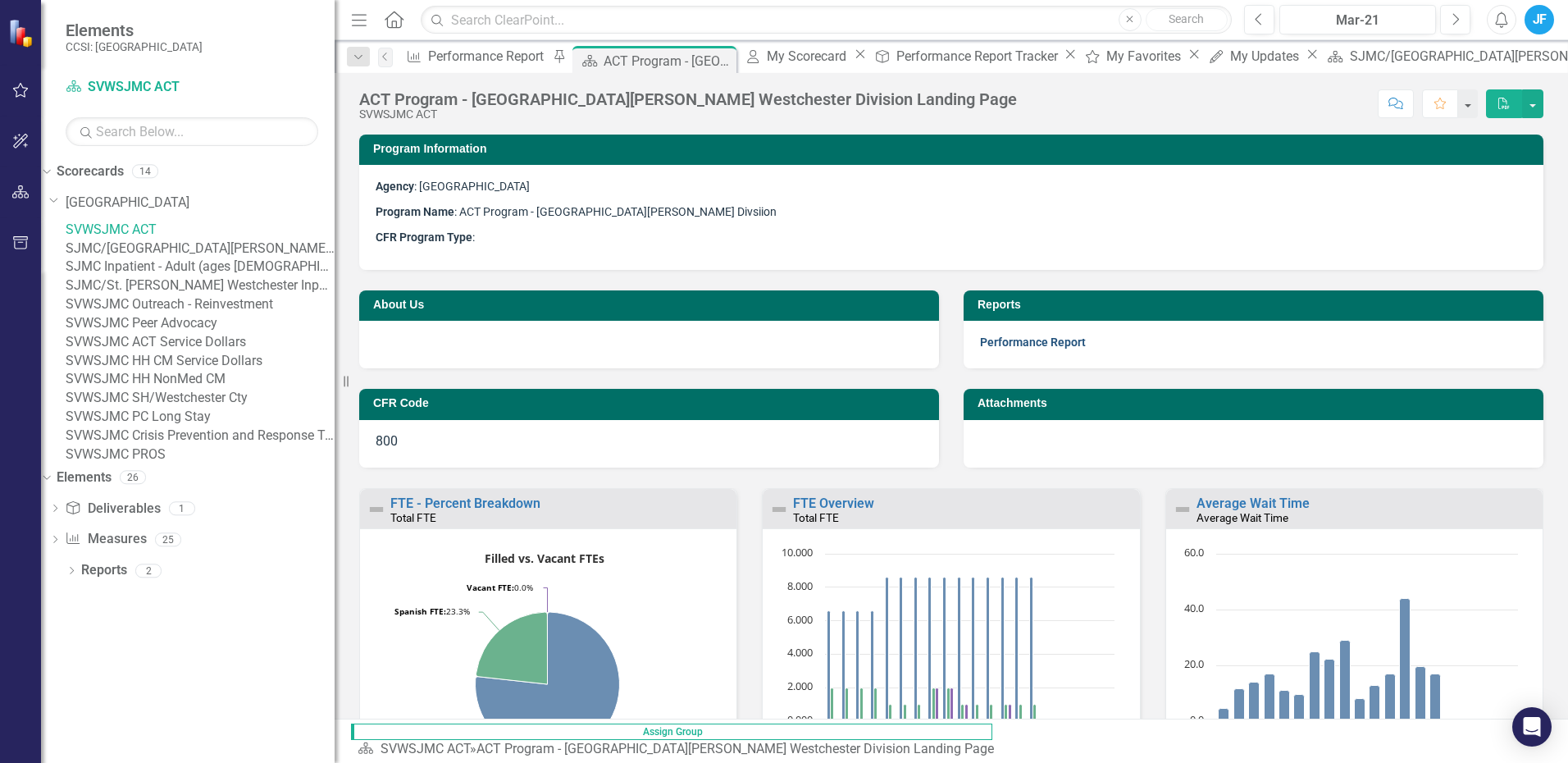
click at [1045, 342] on link "Performance Report" at bounding box center [1033, 341] width 106 height 13
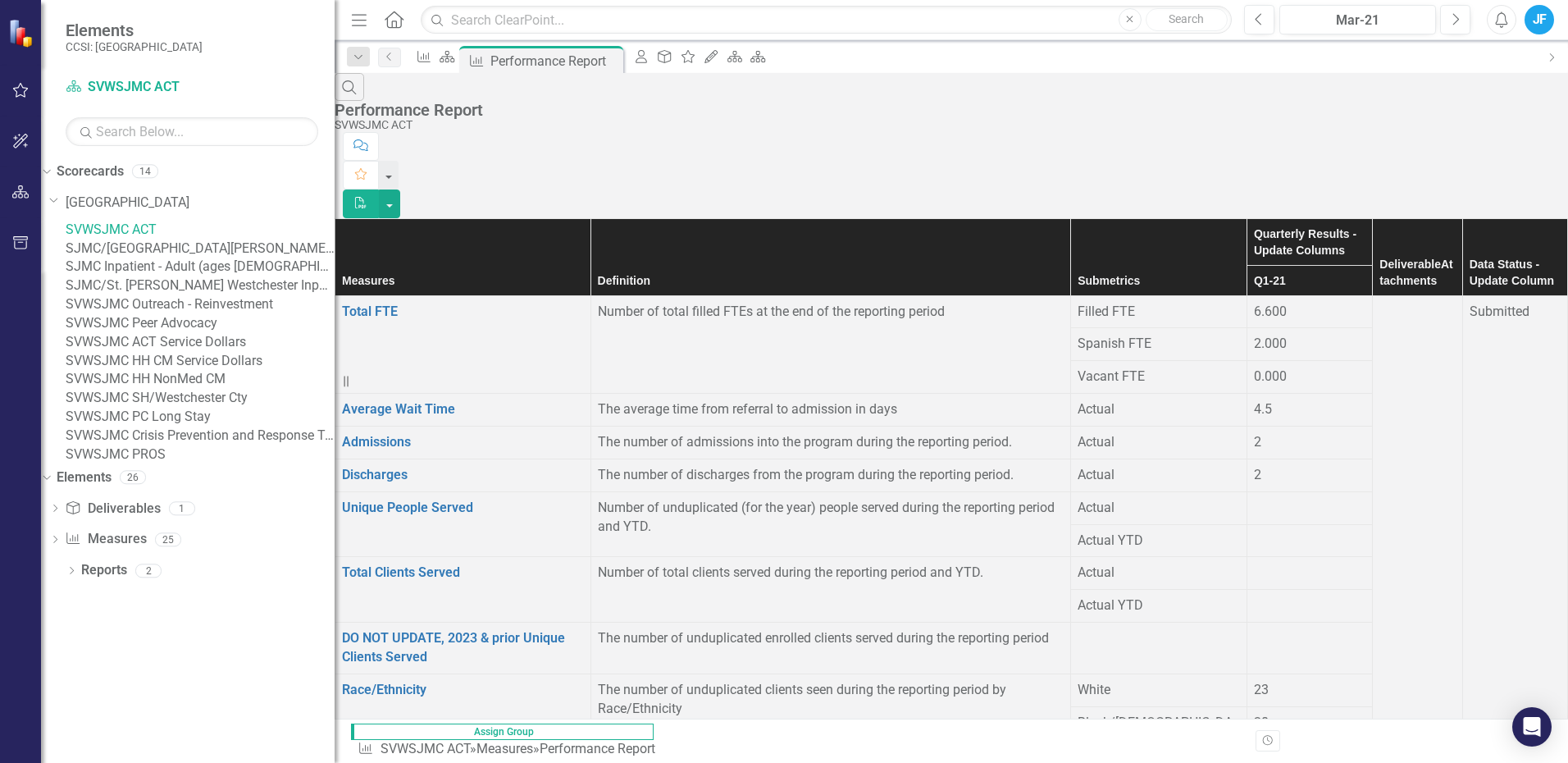
click at [1247, 218] on th "Quarterly Results - Update Columns" at bounding box center [1309, 241] width 126 height 47
click at [1239, 265] on th "Q1-21 Sort Ascending" at bounding box center [1306, 279] width 135 height 31
click at [1456, 20] on icon "Next" at bounding box center [1455, 19] width 9 height 15
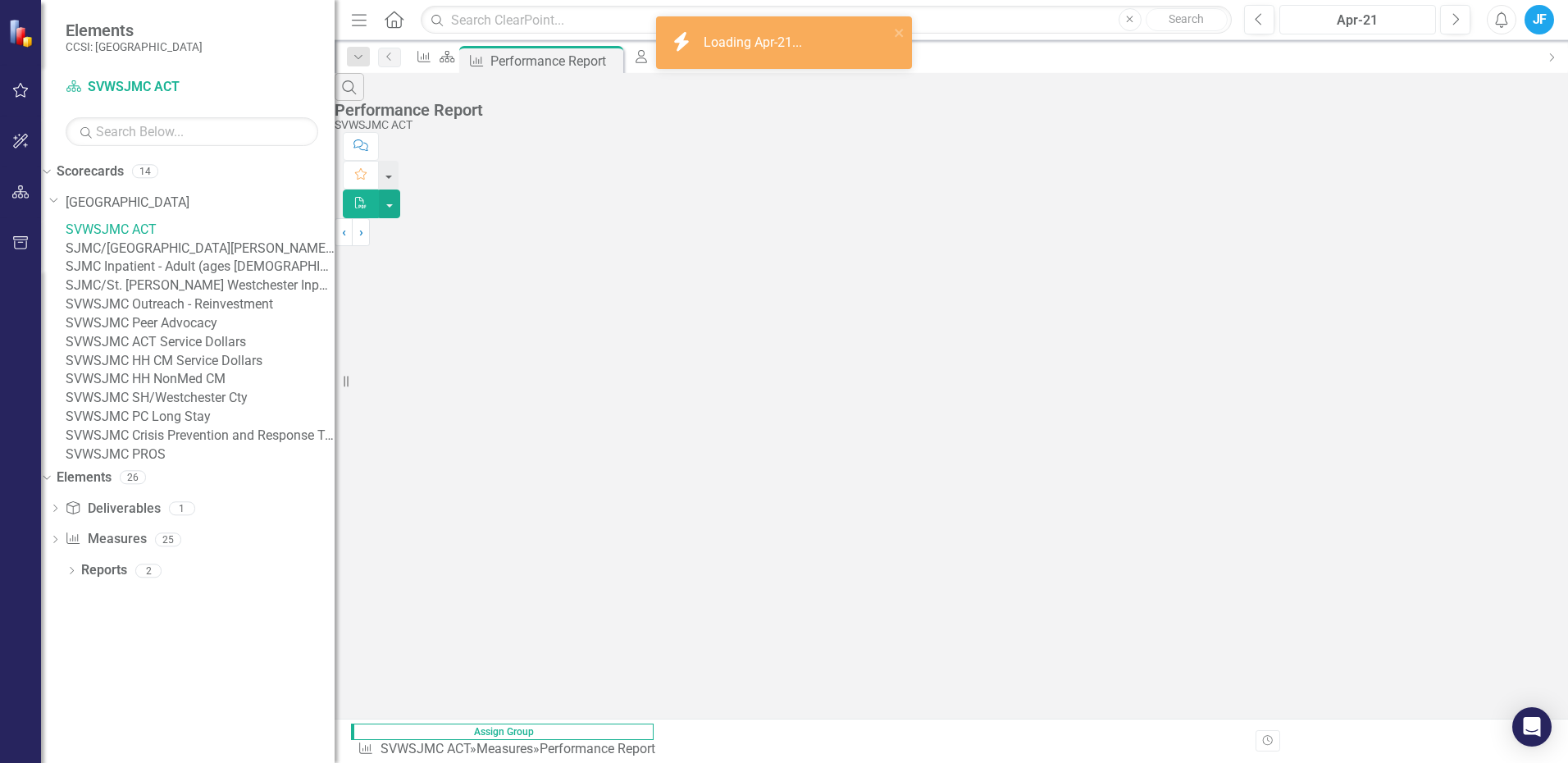
click at [1372, 15] on div "Apr-21" at bounding box center [1358, 21] width 145 height 20
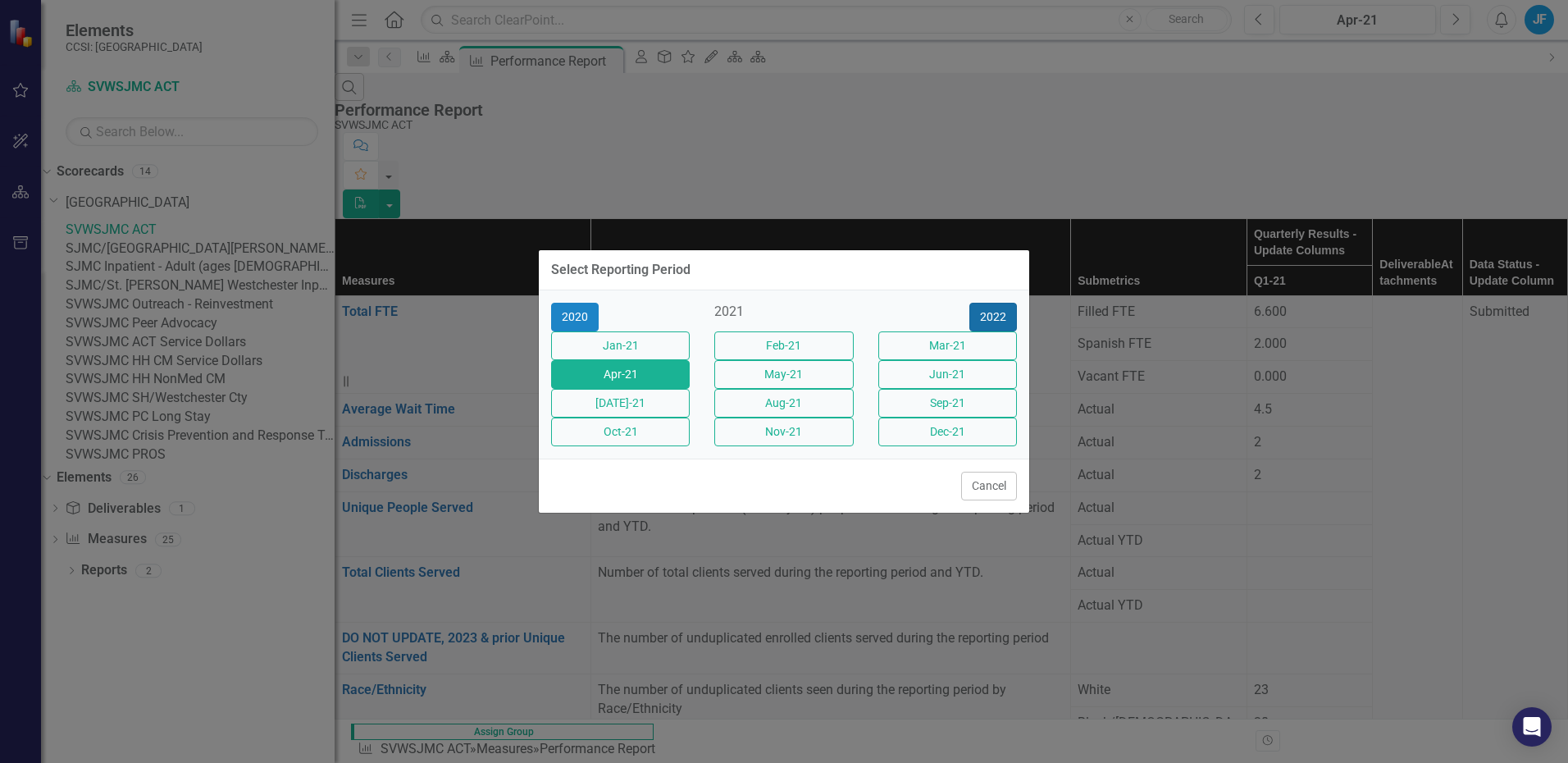
click at [996, 302] on button "2022" at bounding box center [993, 316] width 48 height 29
click at [994, 302] on button "2023" at bounding box center [993, 316] width 48 height 29
click at [994, 302] on button "2024" at bounding box center [993, 316] width 48 height 29
click at [994, 302] on button "2025" at bounding box center [993, 316] width 48 height 29
click at [937, 369] on button "Jun-25" at bounding box center [948, 374] width 139 height 29
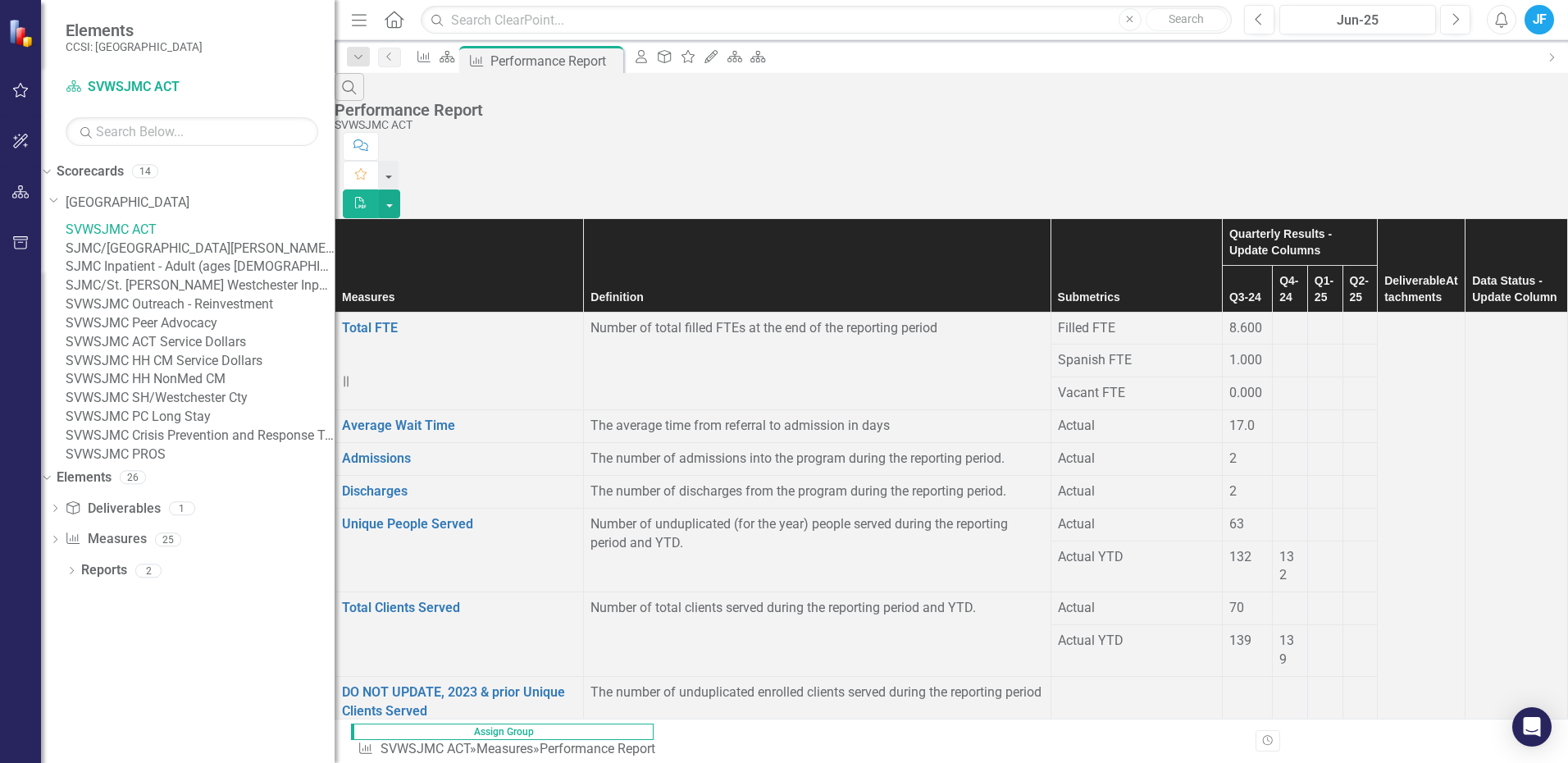
click at [173, 259] on link "SJMC/[GEOGRAPHIC_DATA][PERSON_NAME] Inpatient – Adult (ages [DEMOGRAPHIC_DATA]+)" at bounding box center [199, 249] width 269 height 19
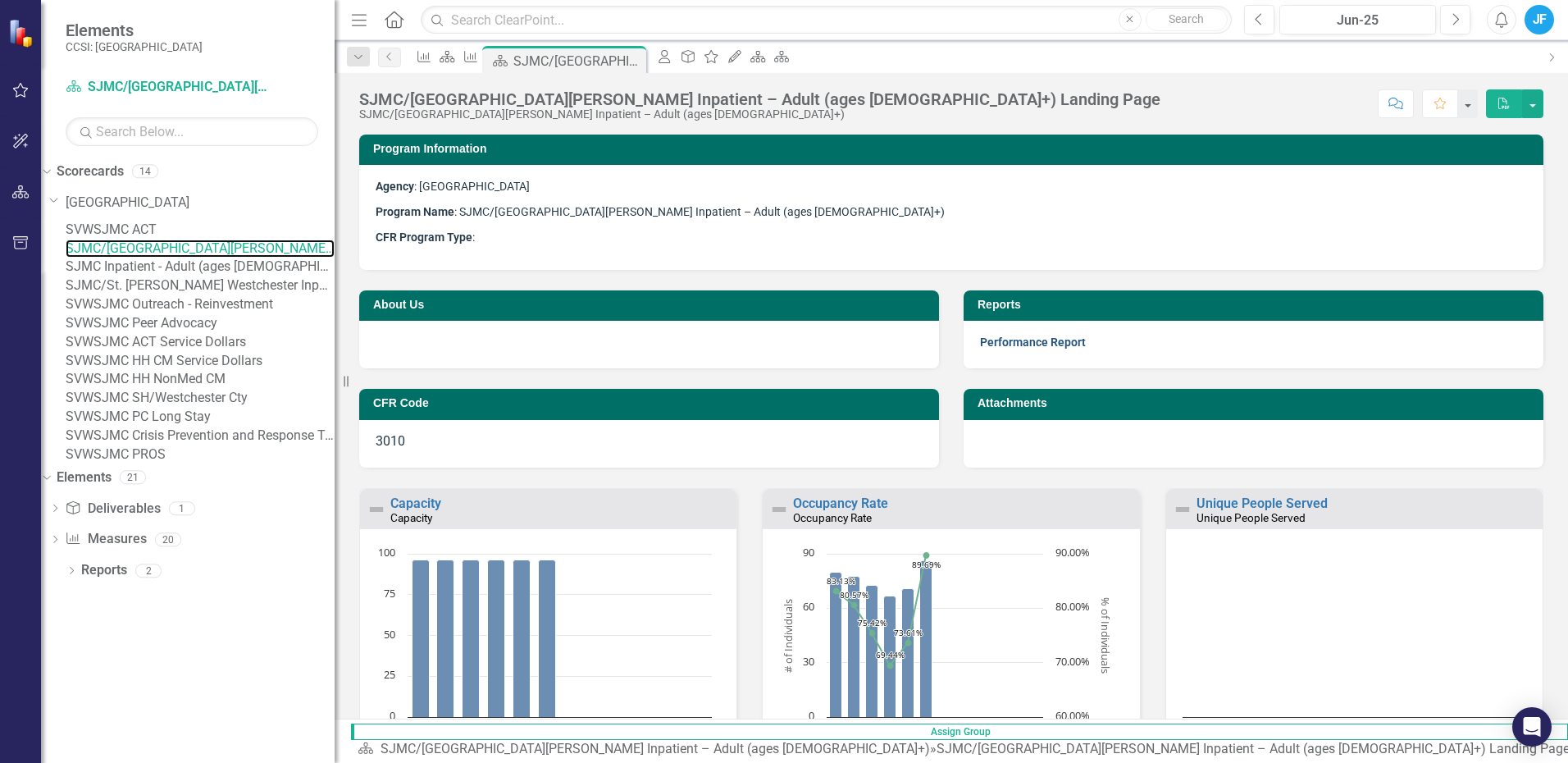
click at [1040, 339] on link "Performance Report" at bounding box center [1033, 341] width 106 height 13
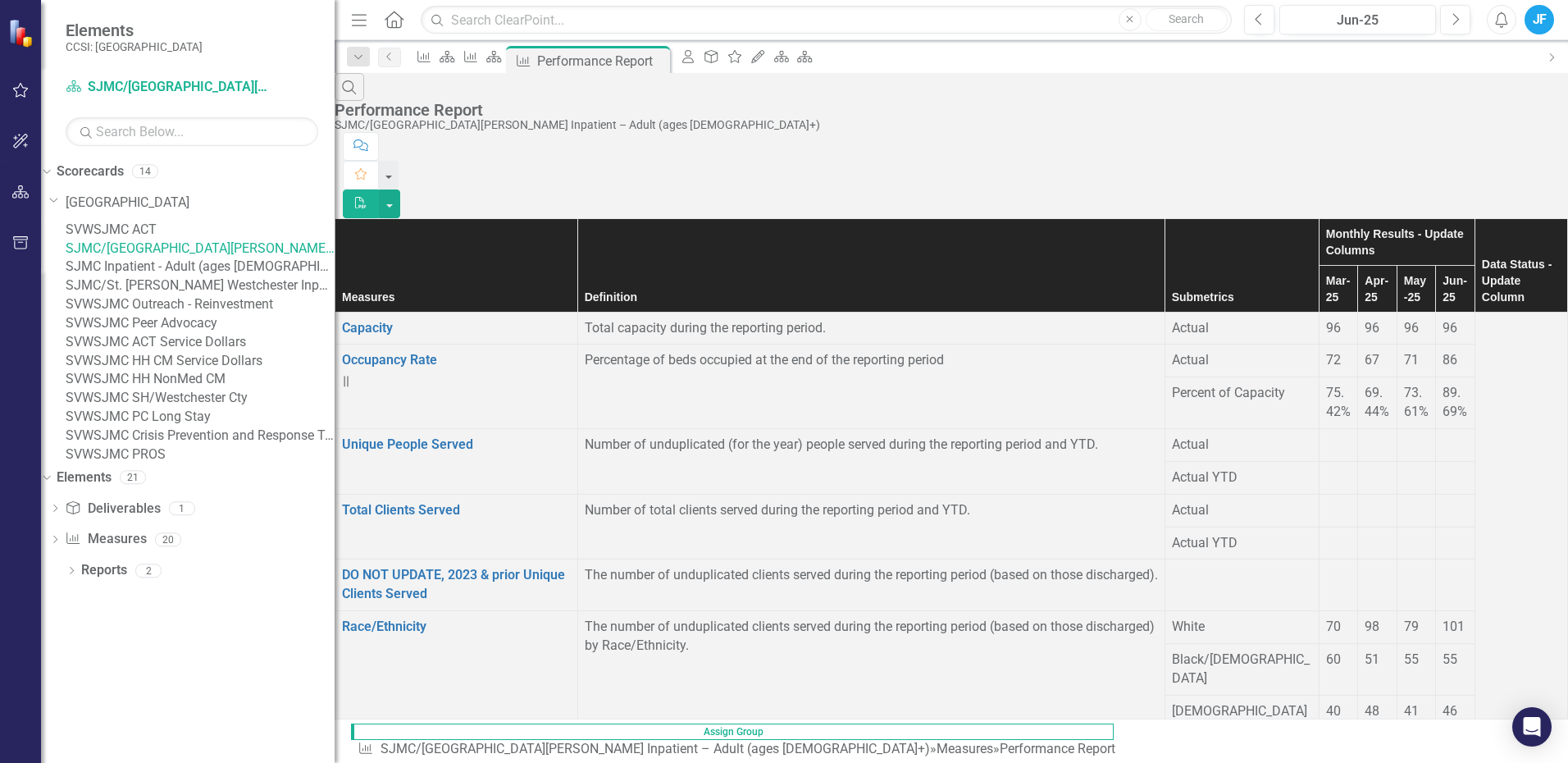
click at [166, 276] on link "SJMC Inpatient - Adult (ages [DEMOGRAPHIC_DATA]+)" at bounding box center [199, 267] width 269 height 19
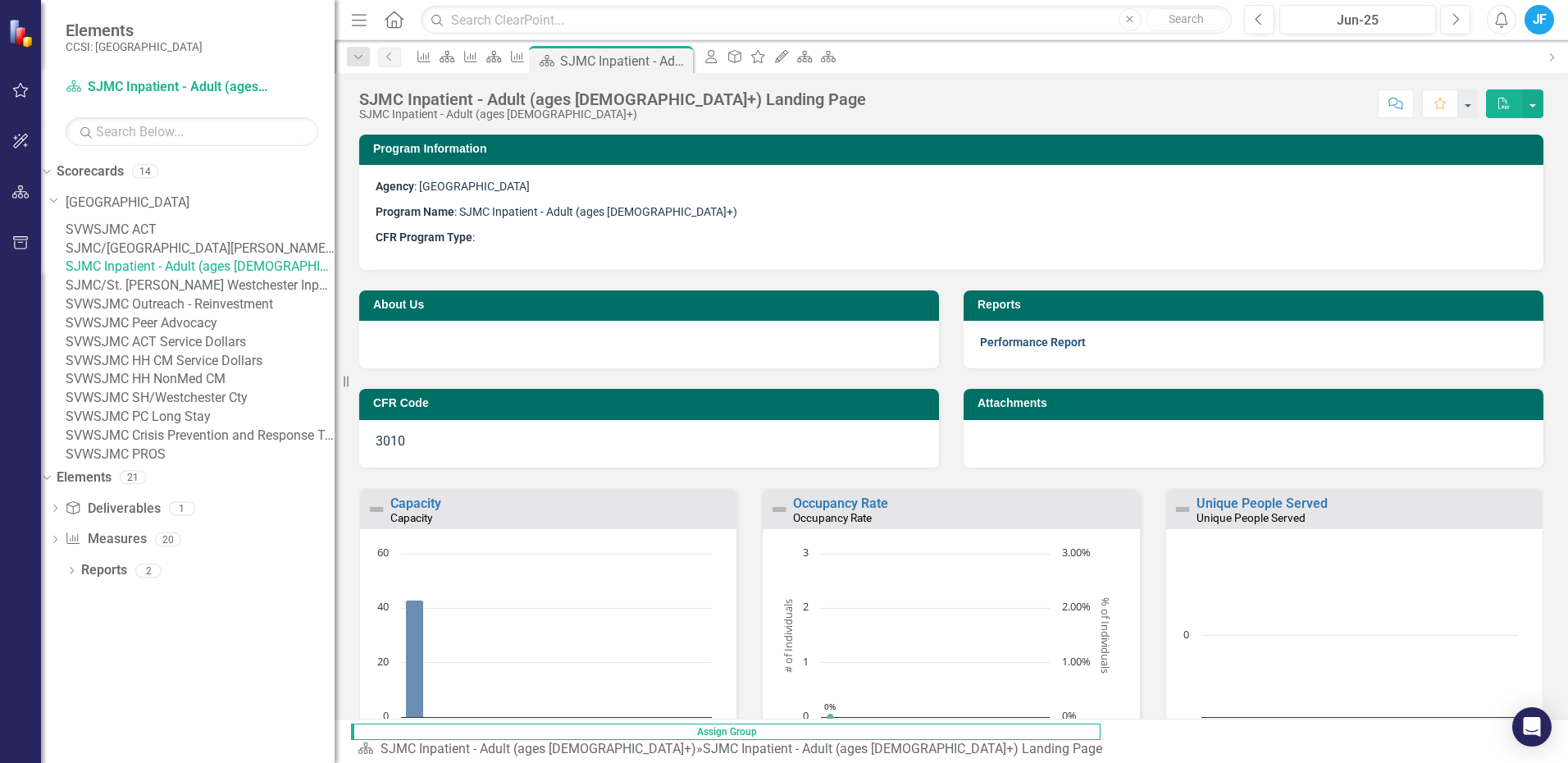
click at [1026, 337] on link "Performance Report" at bounding box center [1033, 341] width 106 height 13
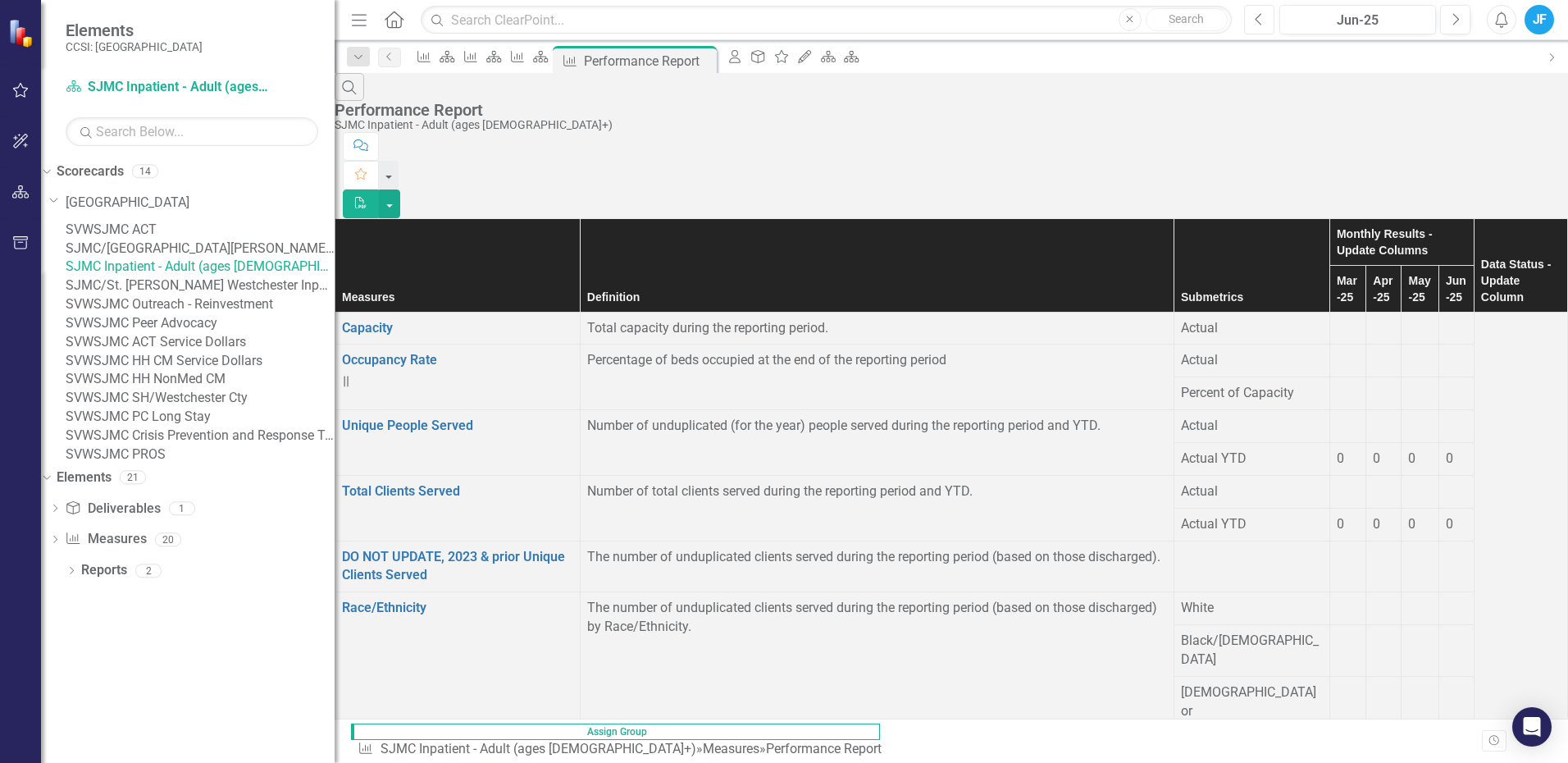
click at [1258, 16] on icon "Previous" at bounding box center [1259, 19] width 9 height 15
click at [159, 295] on link "SJMC/St. [PERSON_NAME] Westchester Inpatient – Adolescent (ages [DEMOGRAPHIC_DA…" at bounding box center [199, 285] width 269 height 19
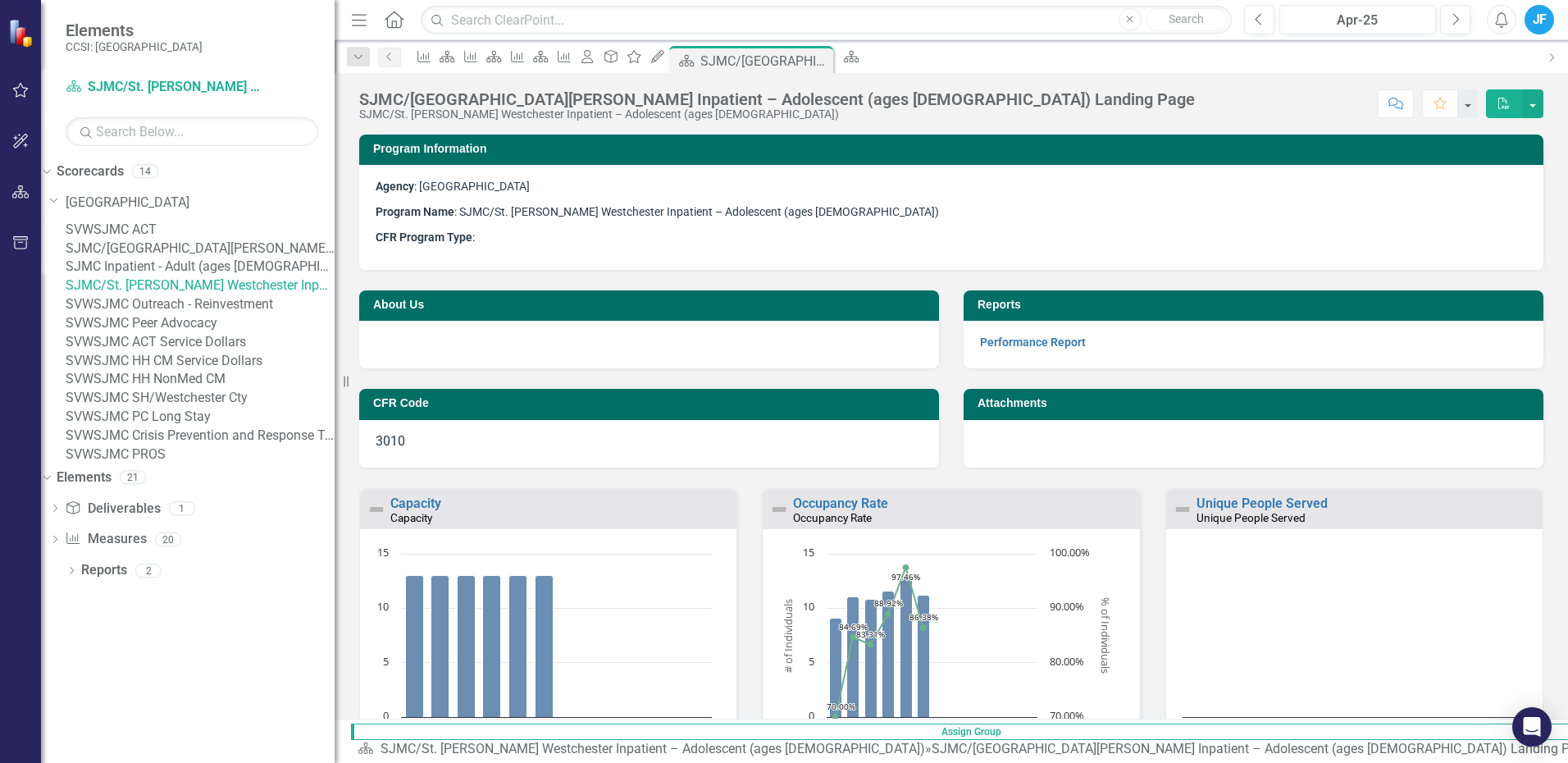
click at [1011, 334] on strong "Performance Report" at bounding box center [1033, 342] width 106 height 16
click at [1011, 340] on link "Performance Report" at bounding box center [1033, 341] width 106 height 13
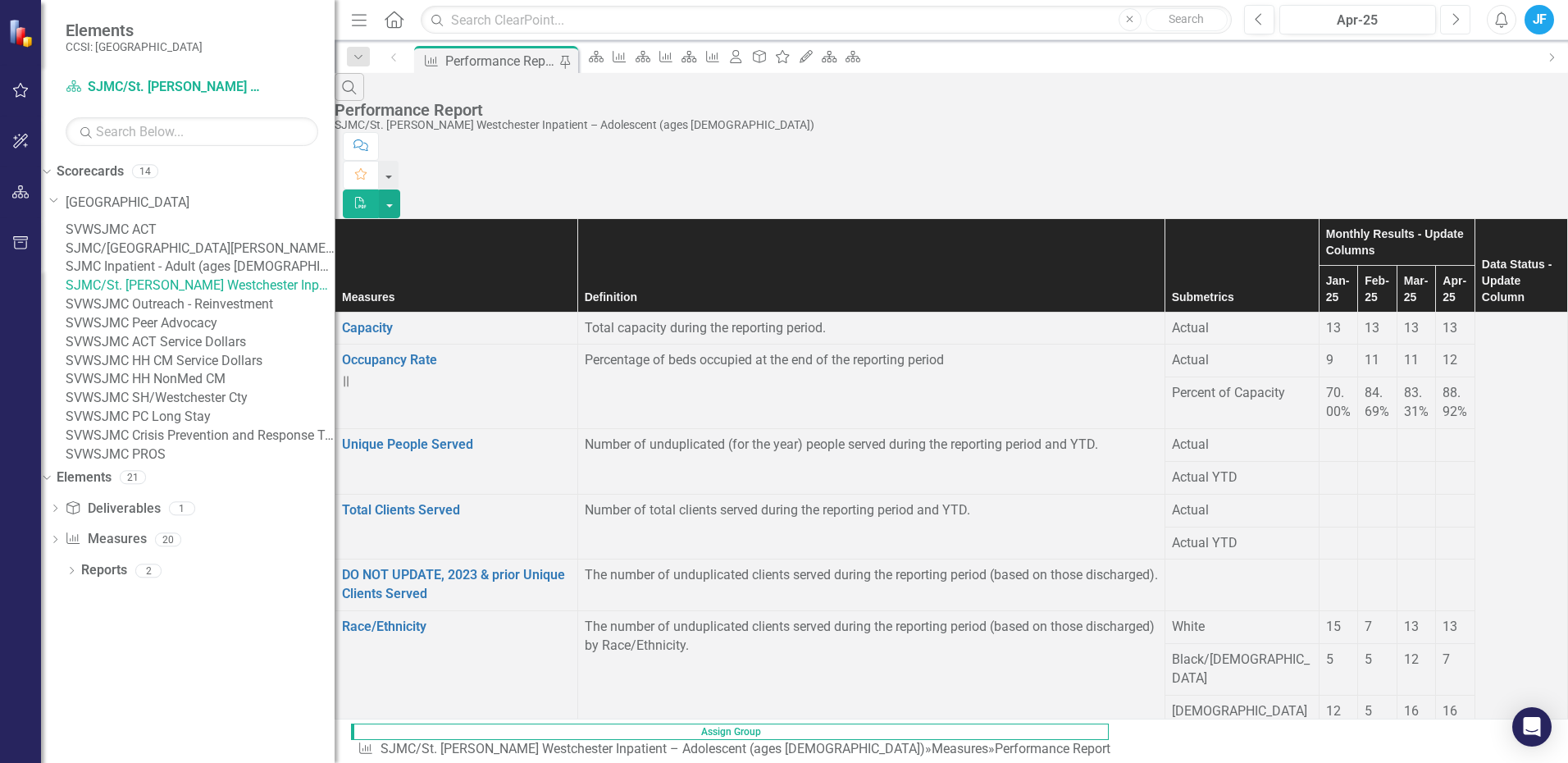
click at [1457, 19] on icon "Next" at bounding box center [1455, 19] width 9 height 15
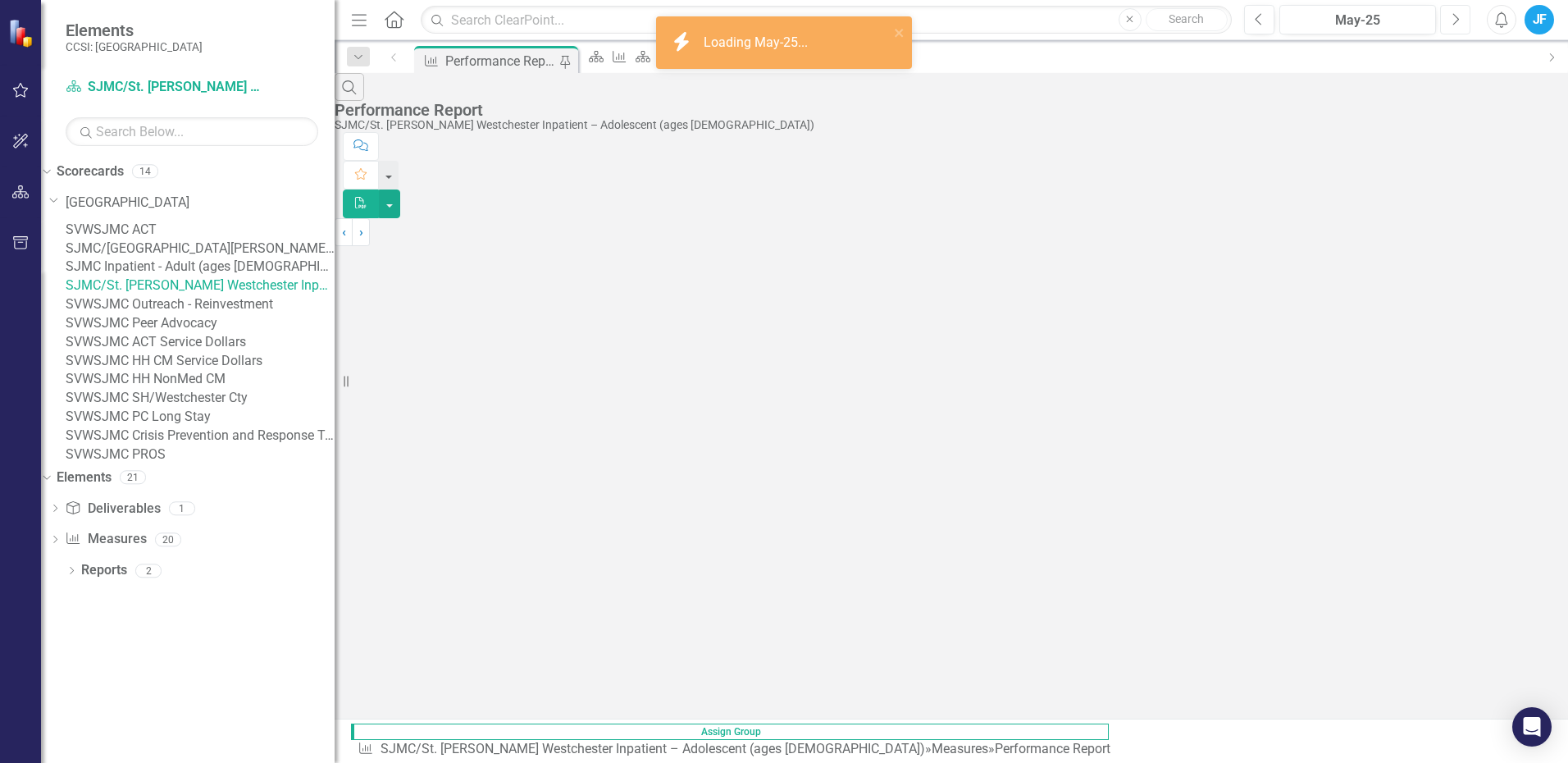
click at [1457, 19] on icon "Next" at bounding box center [1455, 19] width 9 height 15
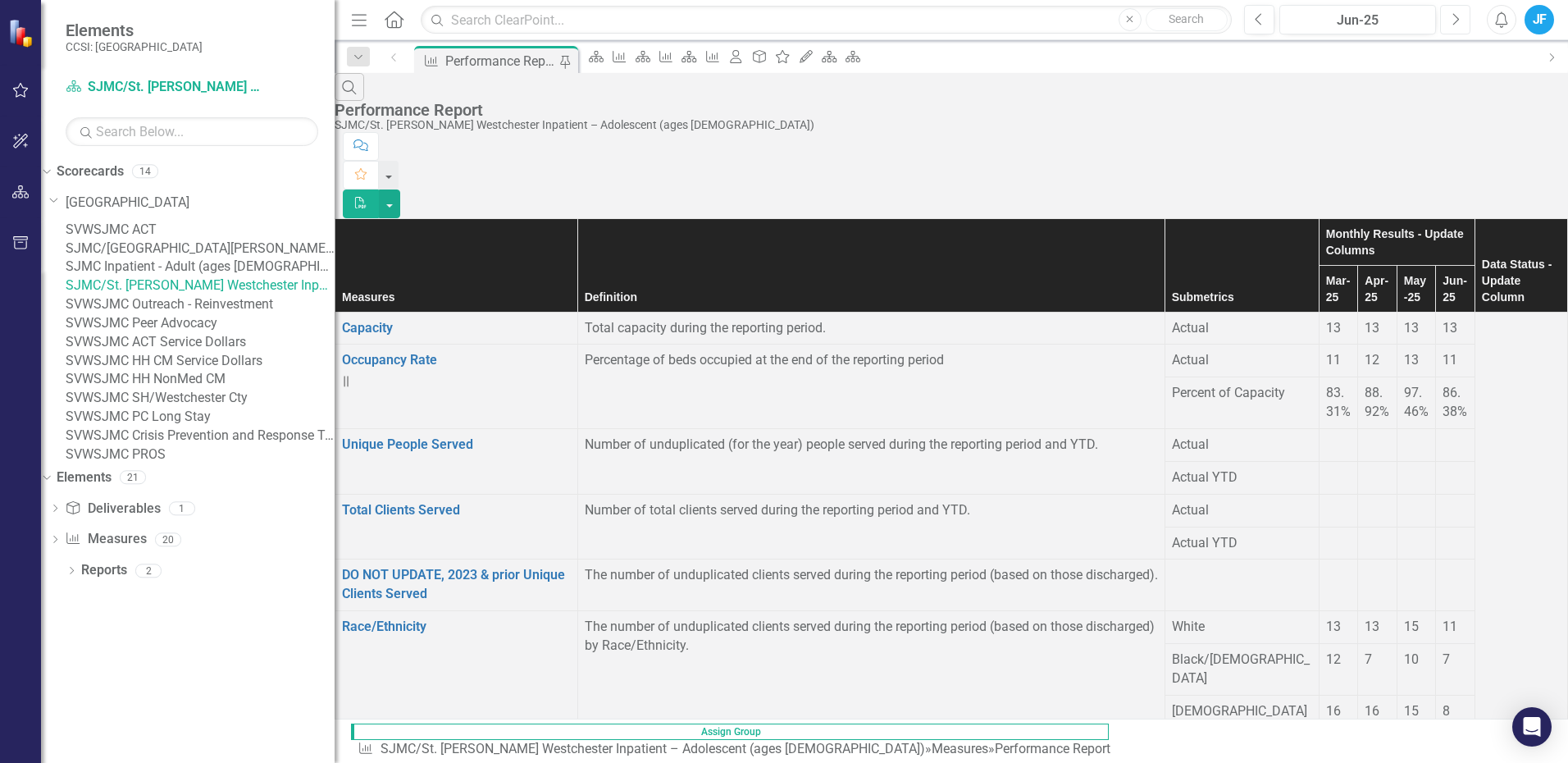
click at [1457, 19] on icon "Next" at bounding box center [1455, 19] width 9 height 15
click at [182, 314] on link "SVWSJMC Outreach - Reinvestment" at bounding box center [199, 304] width 269 height 19
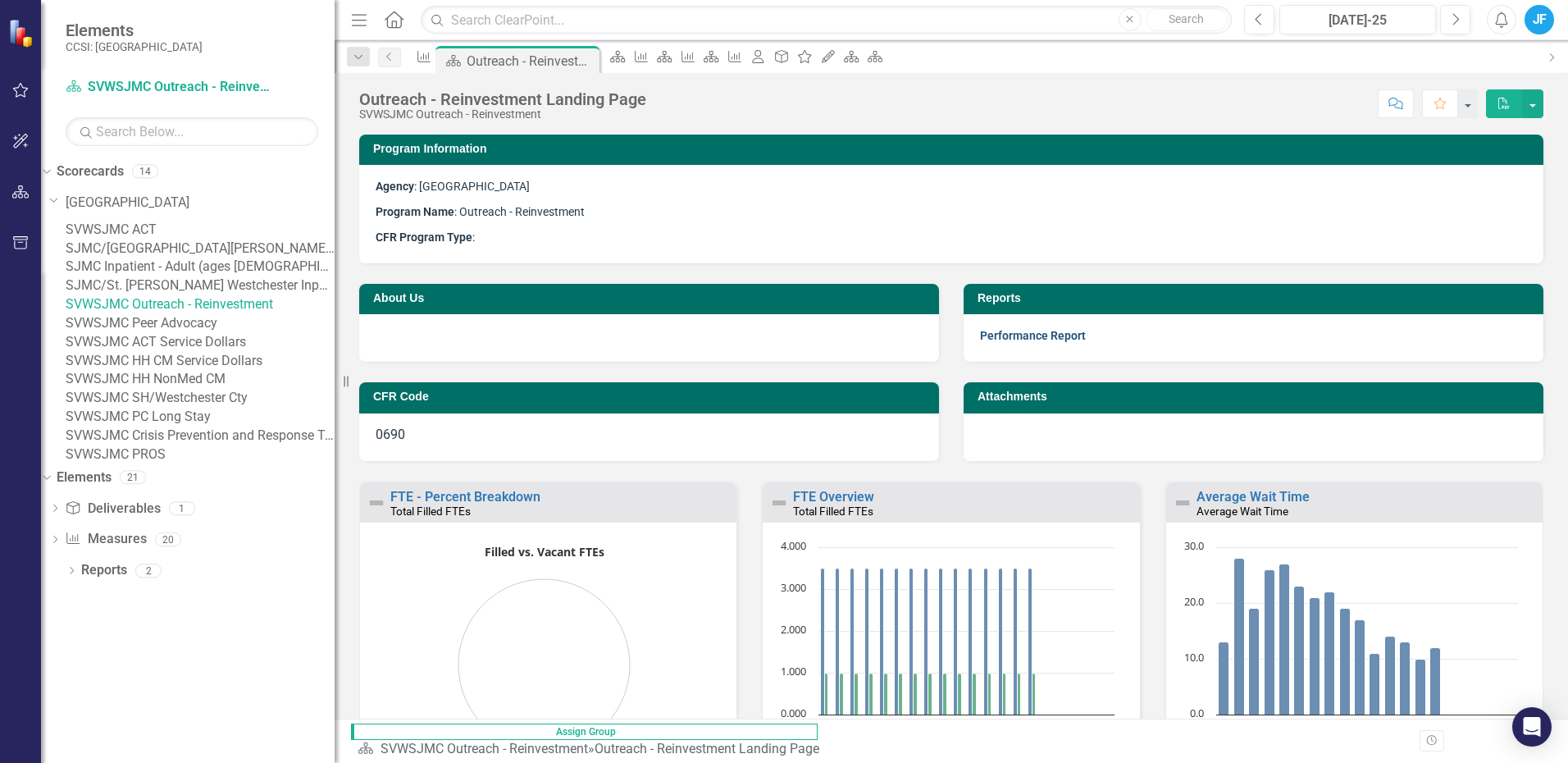
click at [1015, 333] on link "Performance Report" at bounding box center [1033, 335] width 106 height 13
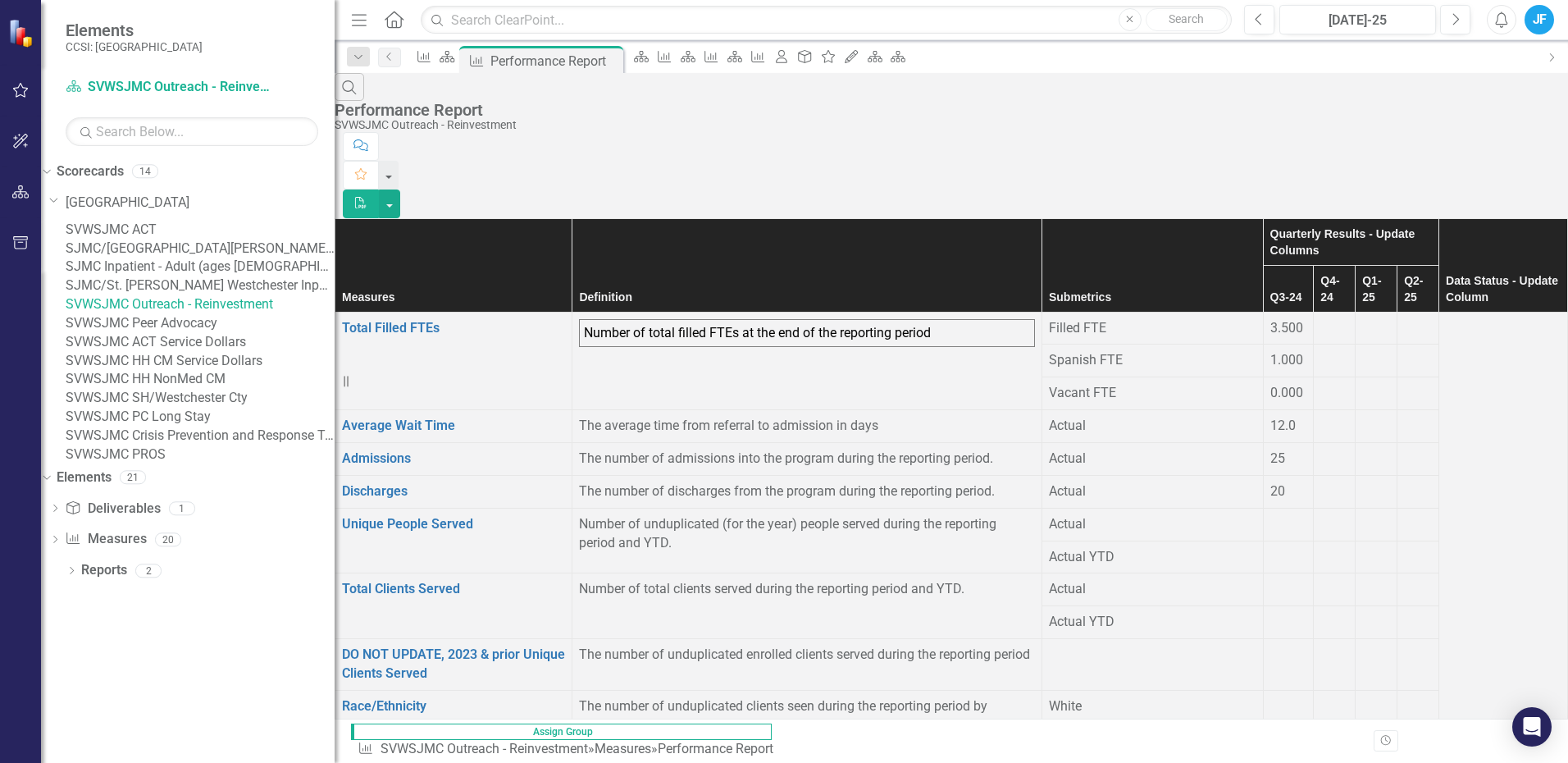
click at [191, 352] on link "SVWSJMC ACT Service Dollars" at bounding box center [199, 342] width 269 height 19
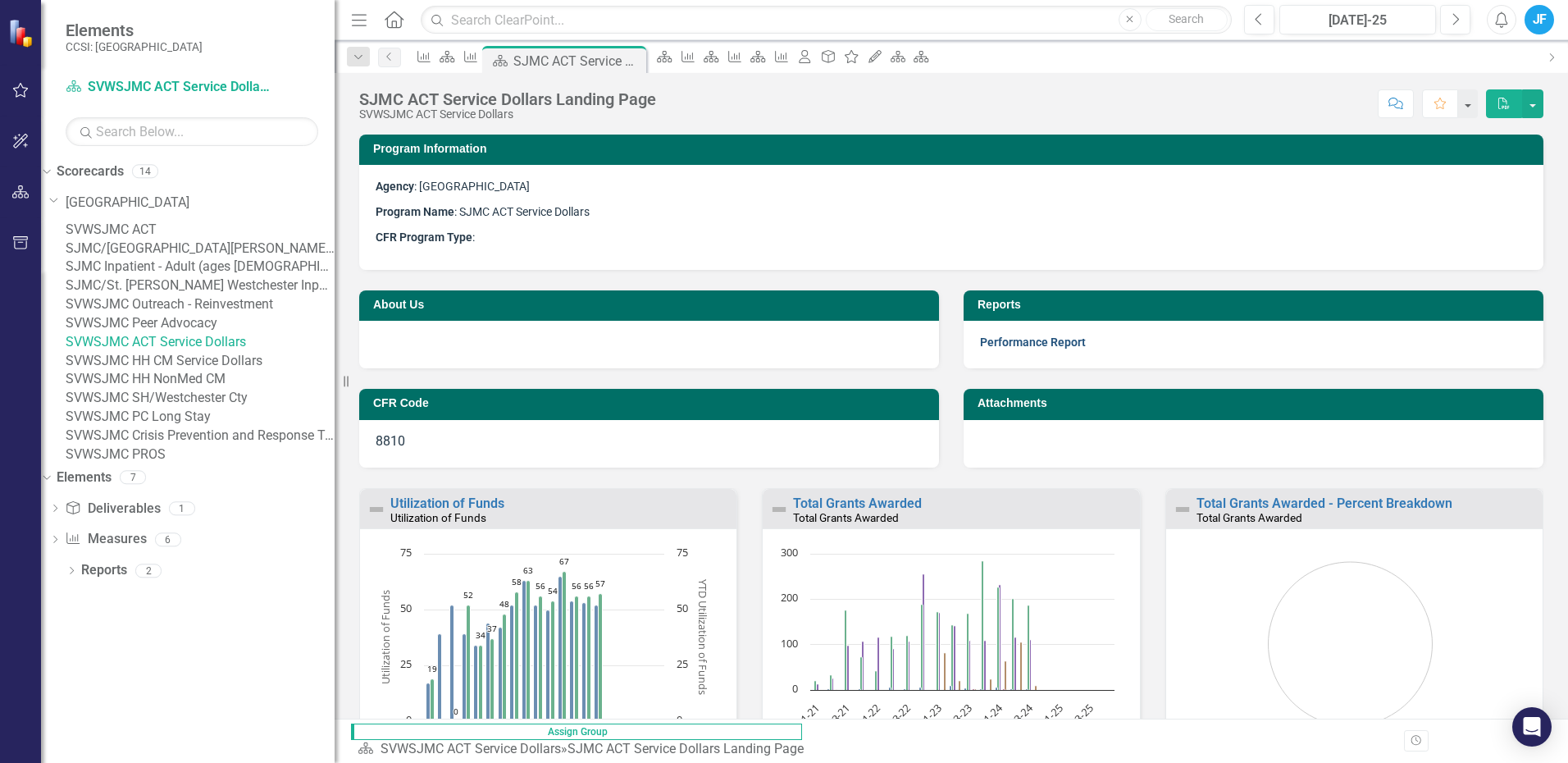
click at [1006, 340] on link "Performance Report" at bounding box center [1033, 341] width 106 height 13
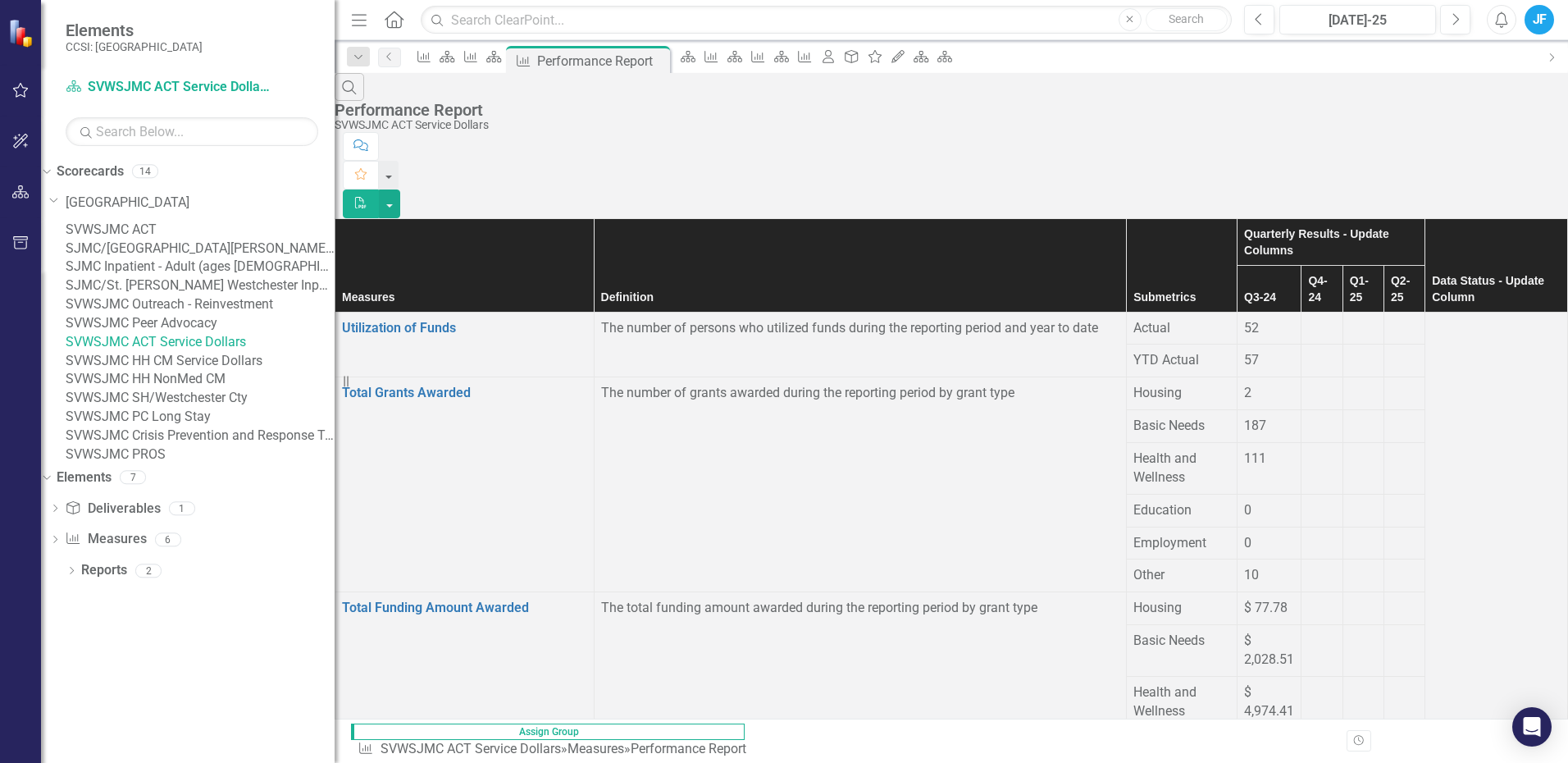
click at [198, 371] on link "SVWSJMC HH CM Service Dollars" at bounding box center [199, 361] width 269 height 19
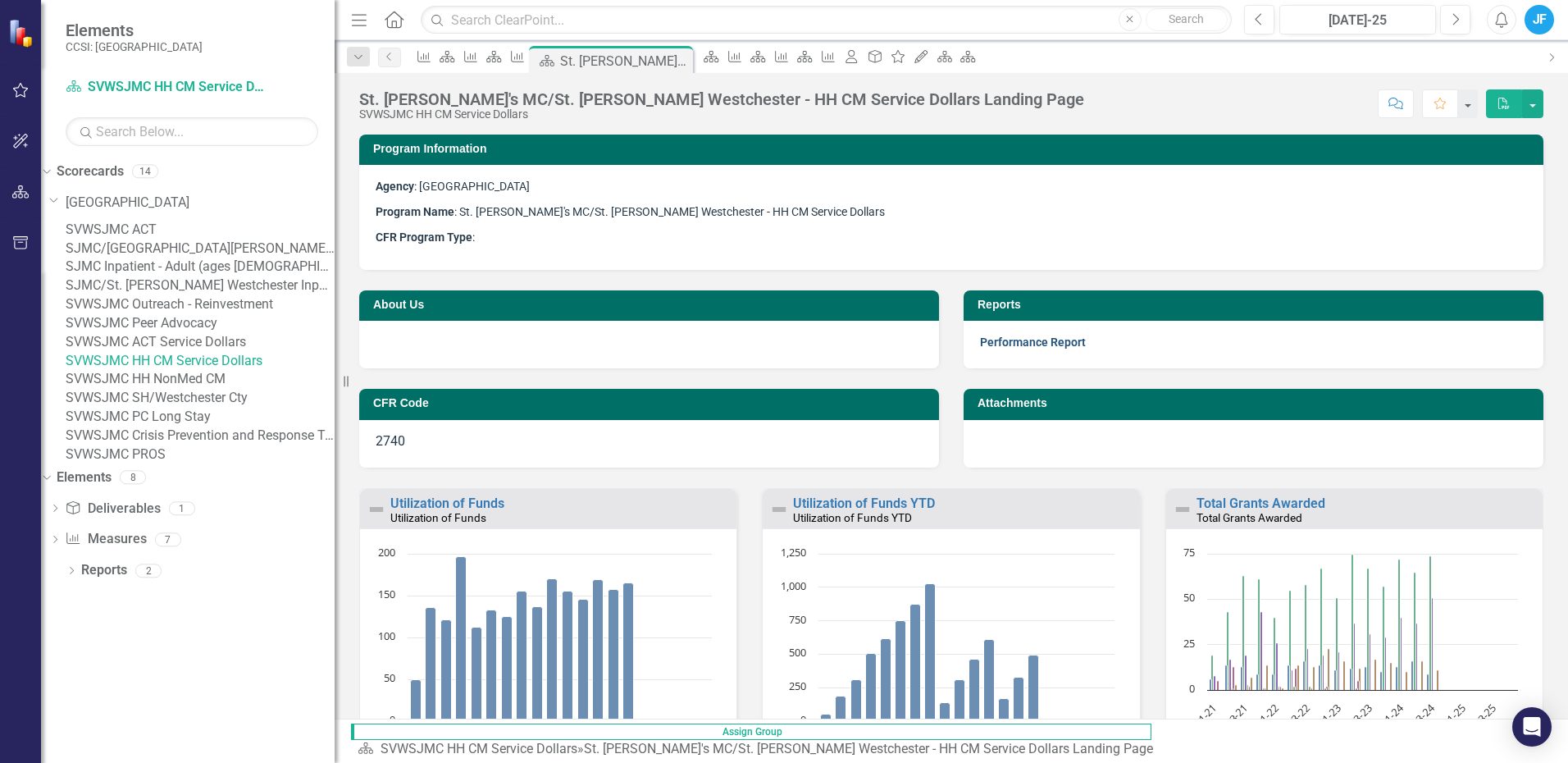
click at [1026, 339] on link "Performance Report" at bounding box center [1033, 341] width 106 height 13
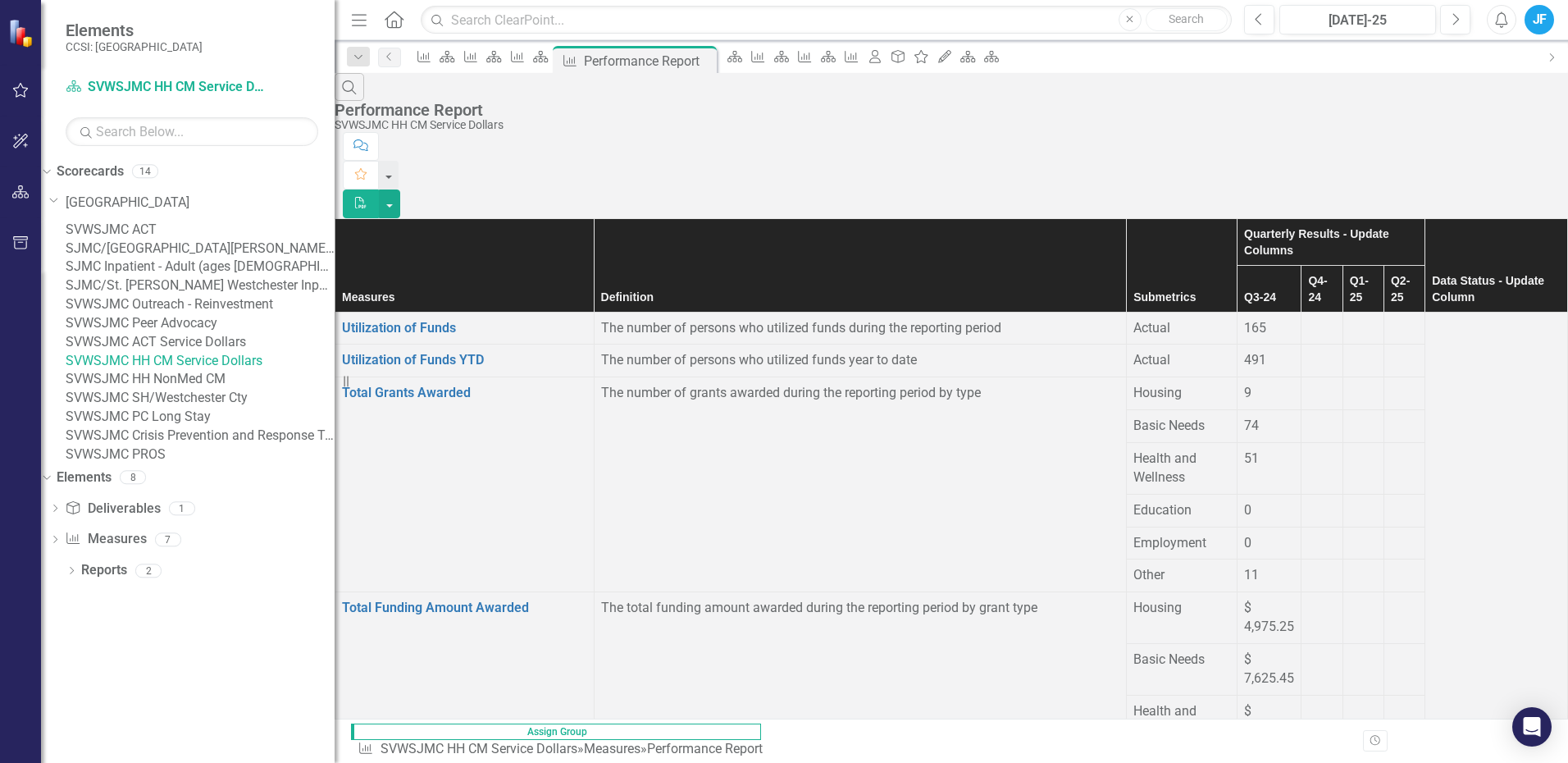
click at [227, 445] on link "SVWSJMC Crisis Prevention and Response Team" at bounding box center [199, 435] width 269 height 19
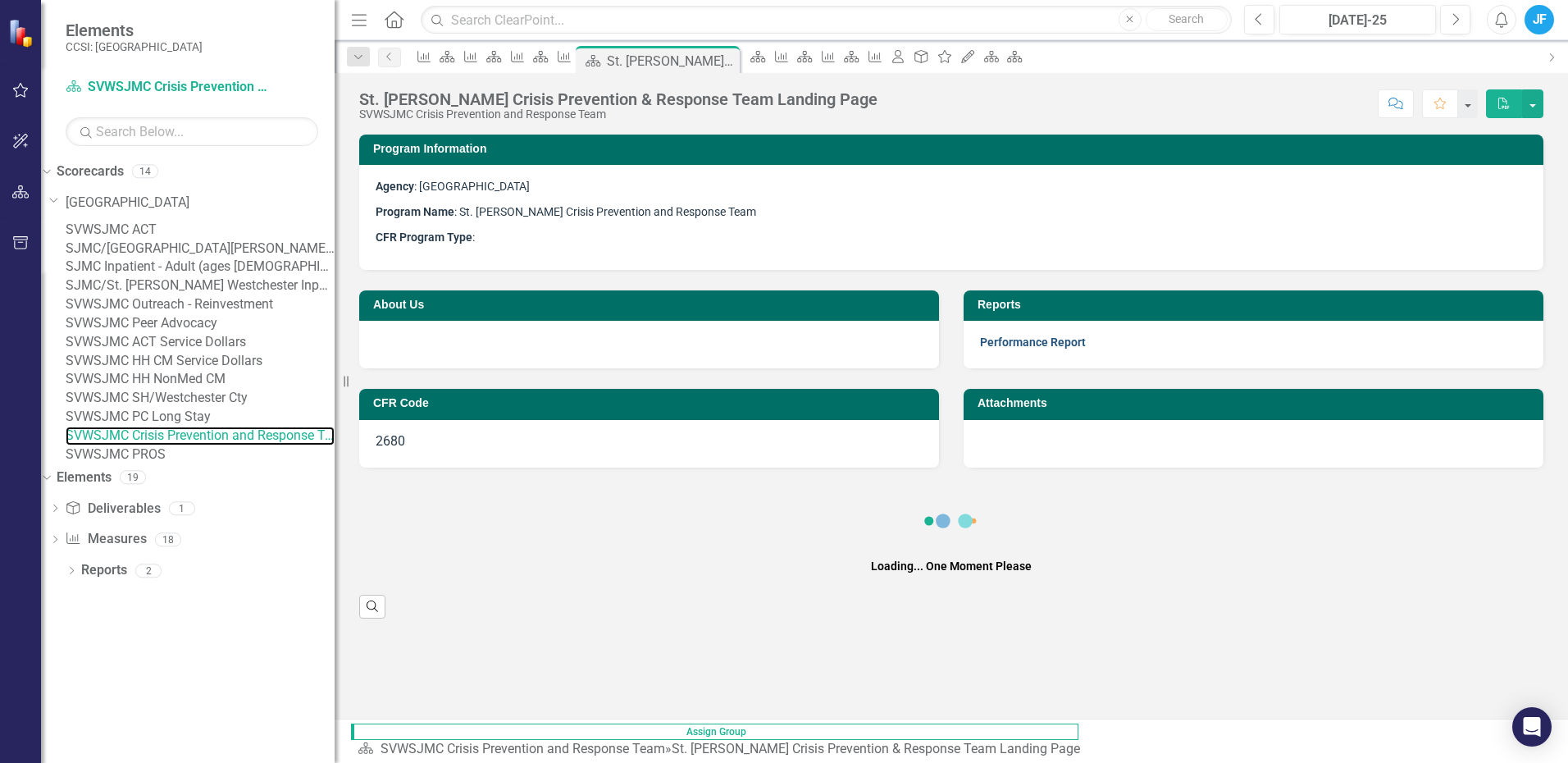
click at [1047, 340] on link "Performance Report" at bounding box center [1033, 341] width 106 height 13
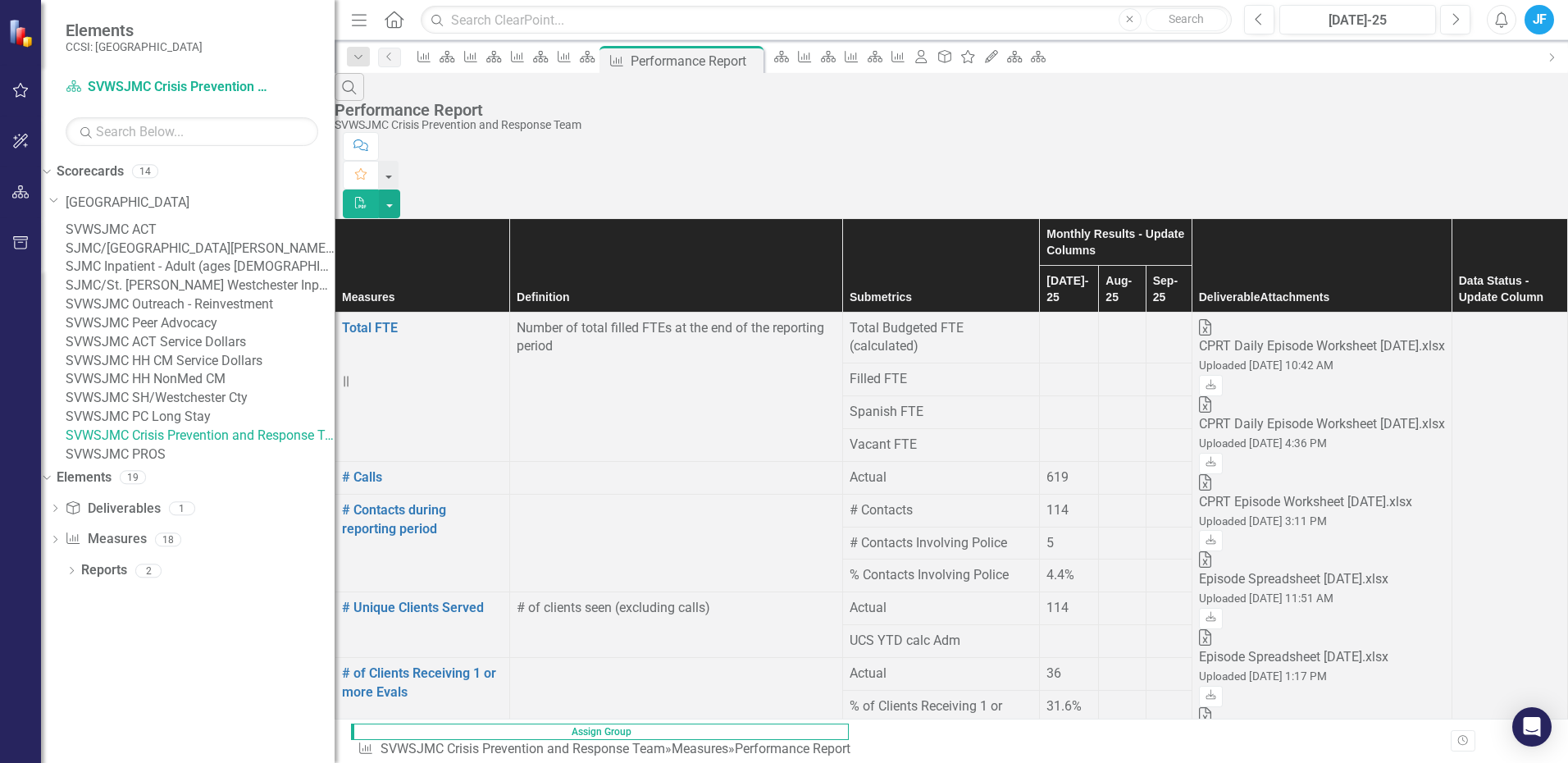
scroll to position [738, 0]
click at [167, 464] on link "SVWSJMC PROS" at bounding box center [199, 454] width 269 height 19
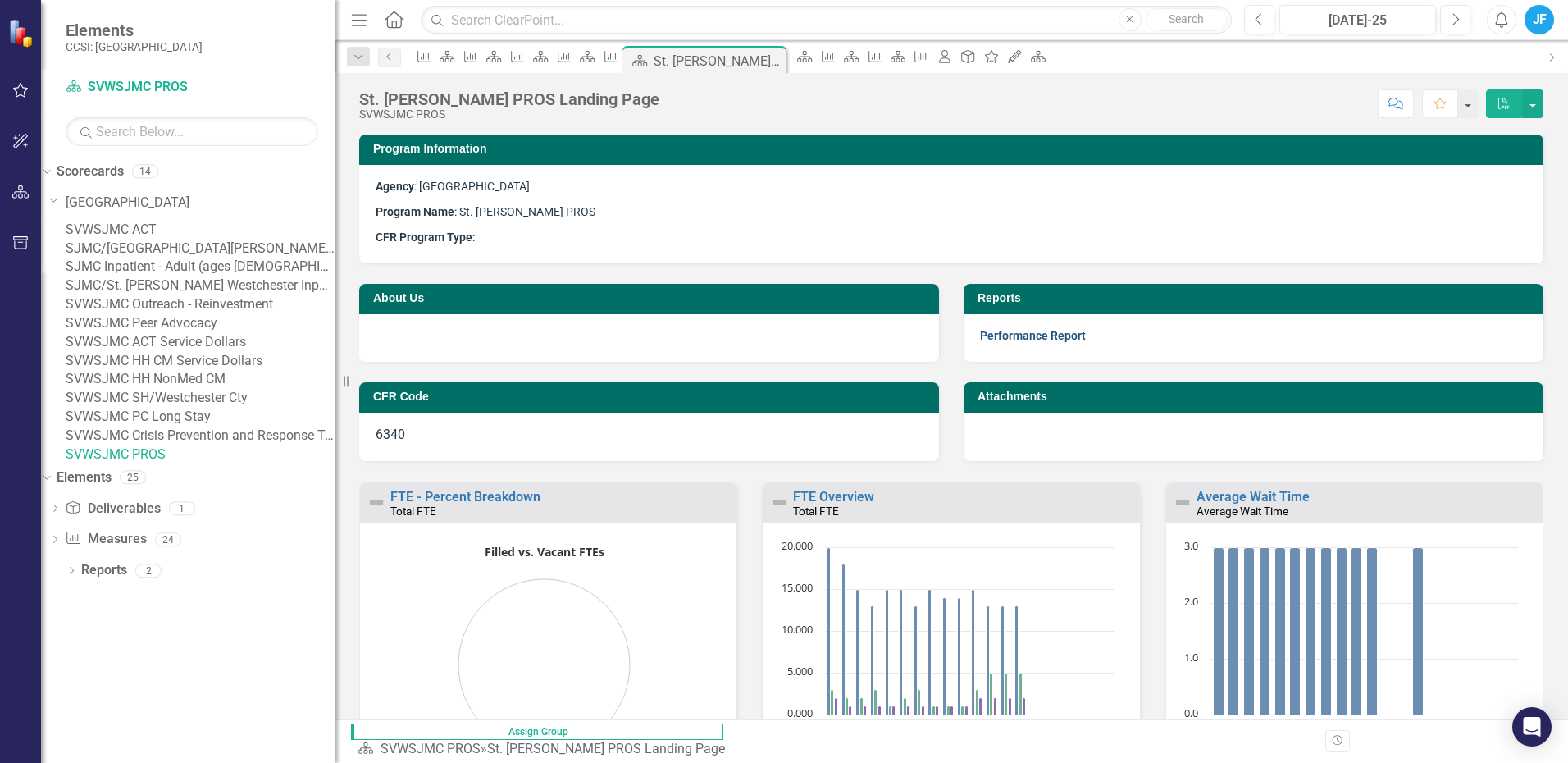
click at [999, 330] on link "Performance Report" at bounding box center [1033, 335] width 106 height 13
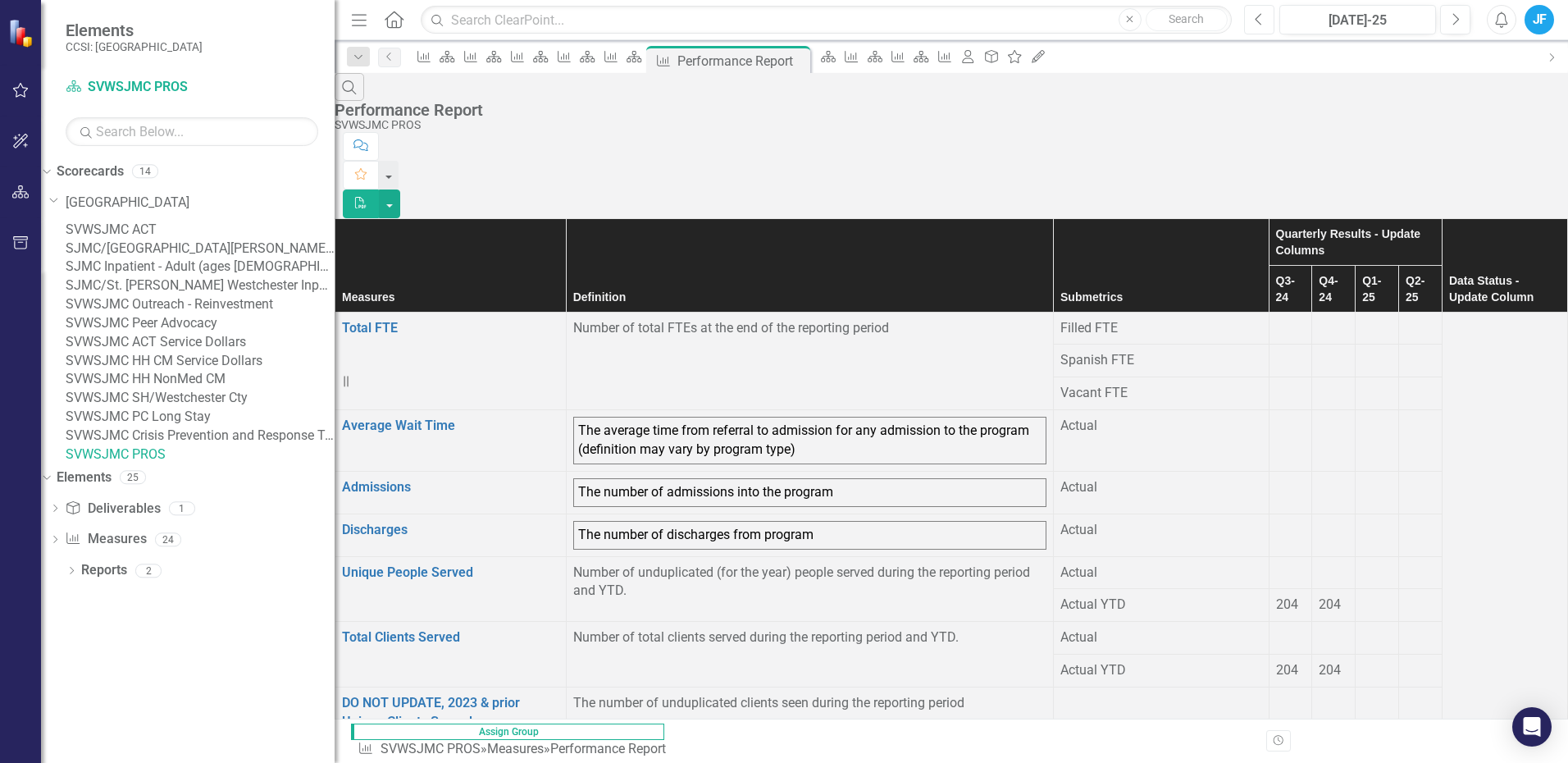
click at [1257, 13] on icon "Previous" at bounding box center [1259, 19] width 9 height 15
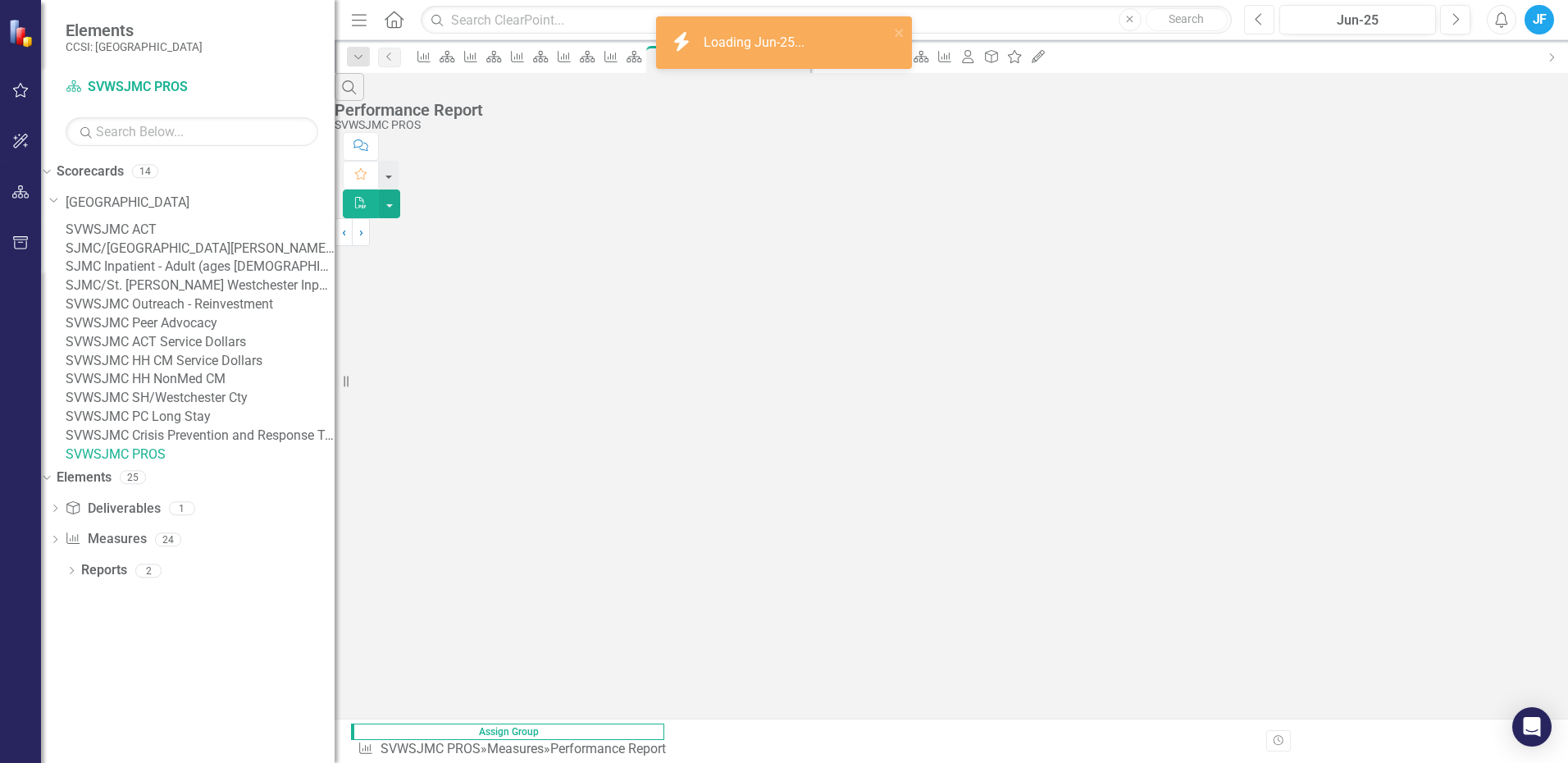
click at [1257, 13] on icon "Previous" at bounding box center [1259, 19] width 9 height 15
